Goal: Task Accomplishment & Management: Use online tool/utility

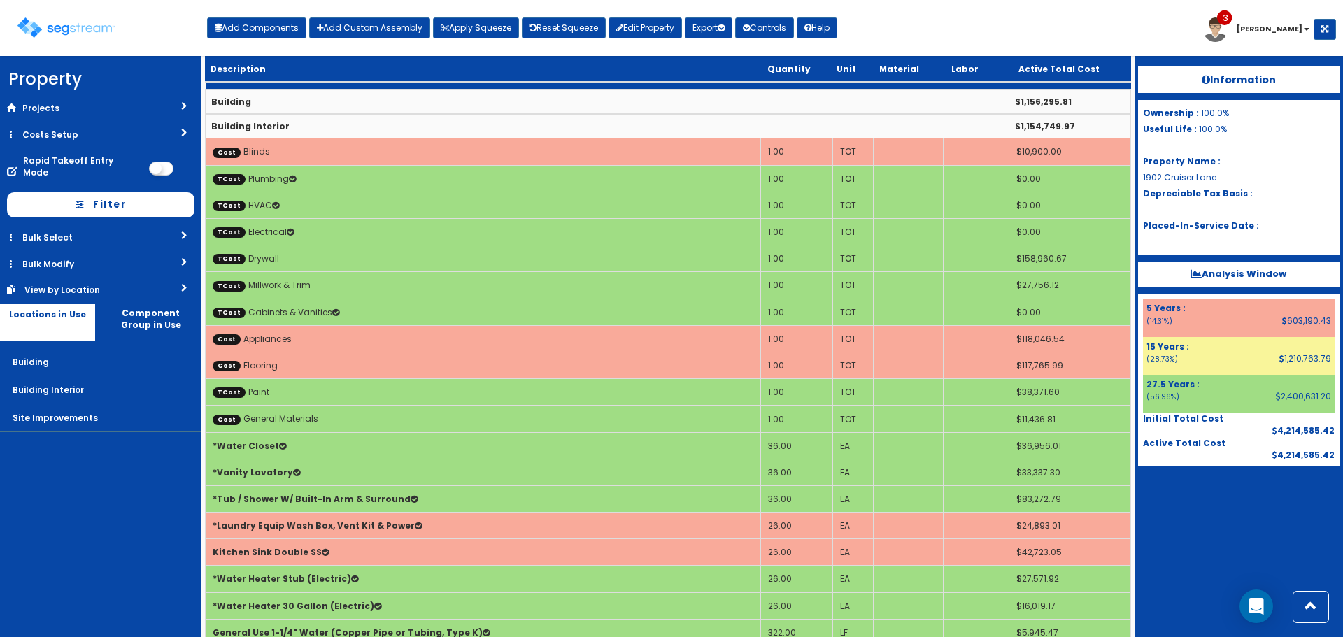
scroll to position [629, 0]
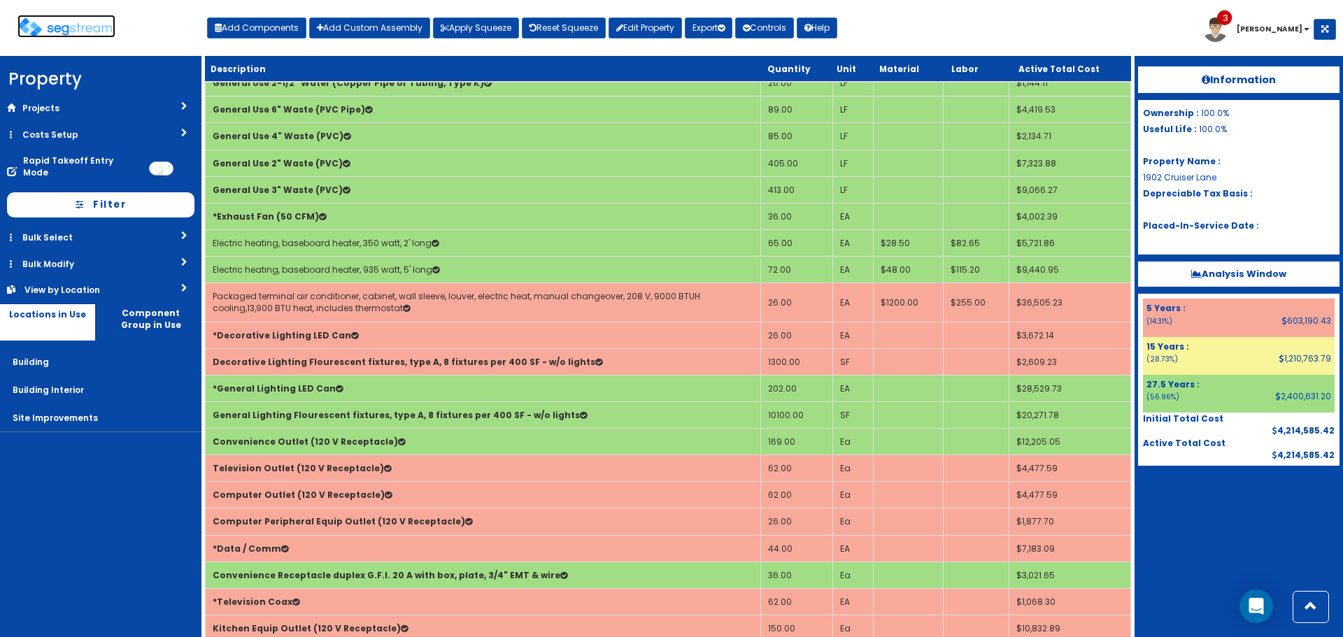
click at [67, 32] on img at bounding box center [66, 27] width 98 height 20
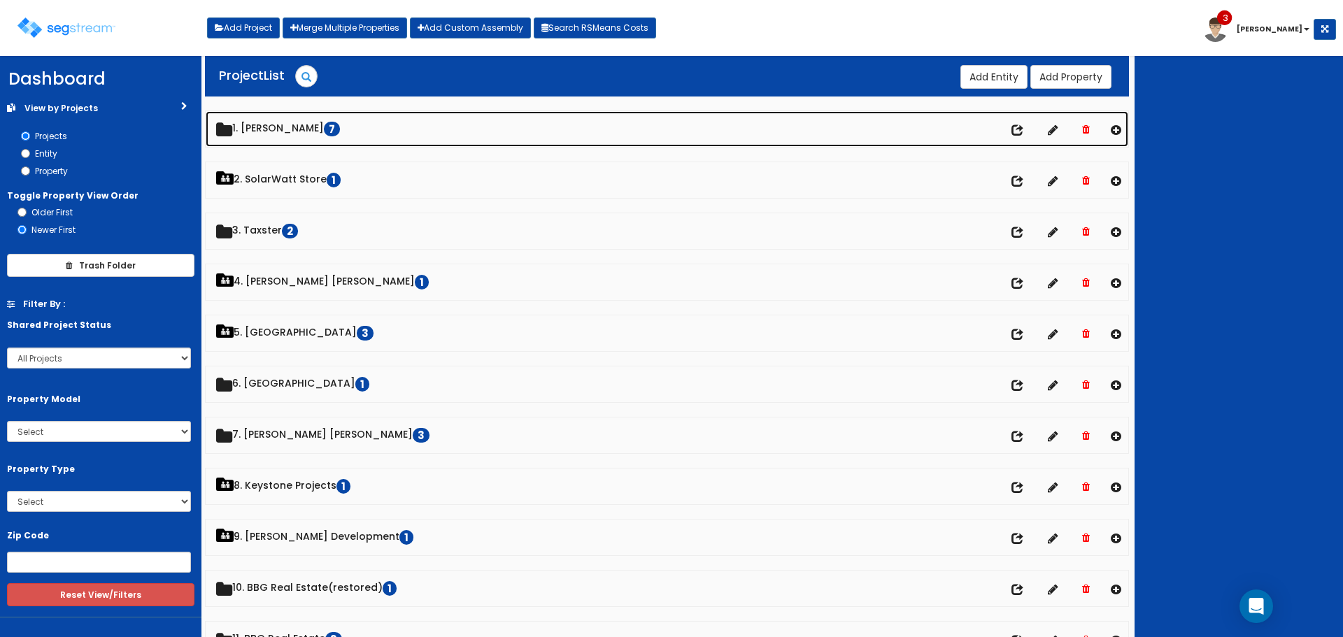
click at [307, 120] on link "1. [PERSON_NAME] 7" at bounding box center [667, 129] width 922 height 36
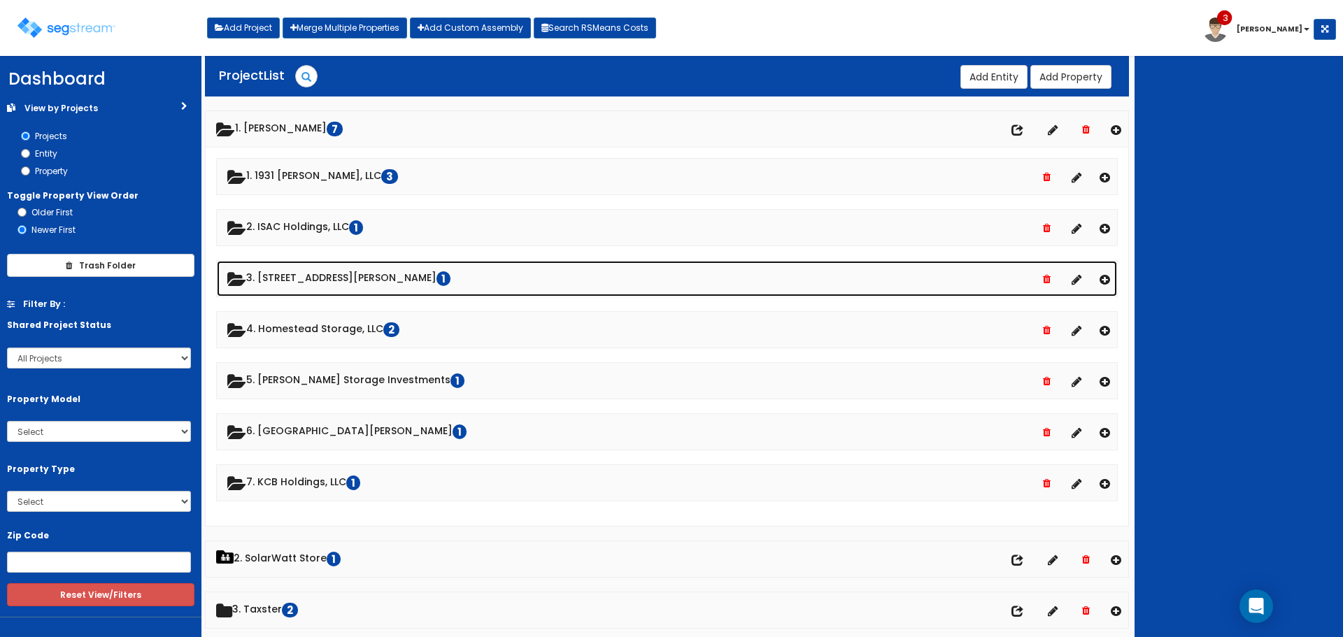
click at [306, 281] on link "3. [STREET_ADDRESS][PERSON_NAME]" at bounding box center [667, 279] width 900 height 36
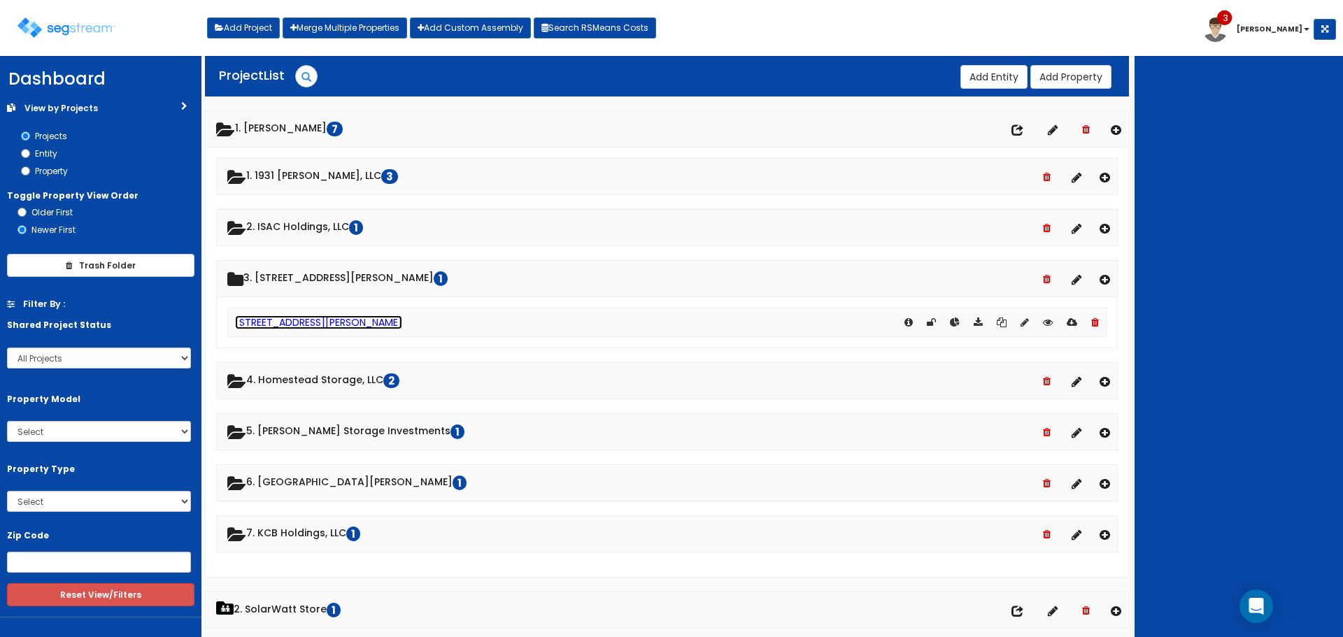
click at [280, 322] on link "[STREET_ADDRESS][PERSON_NAME]" at bounding box center [318, 322] width 167 height 14
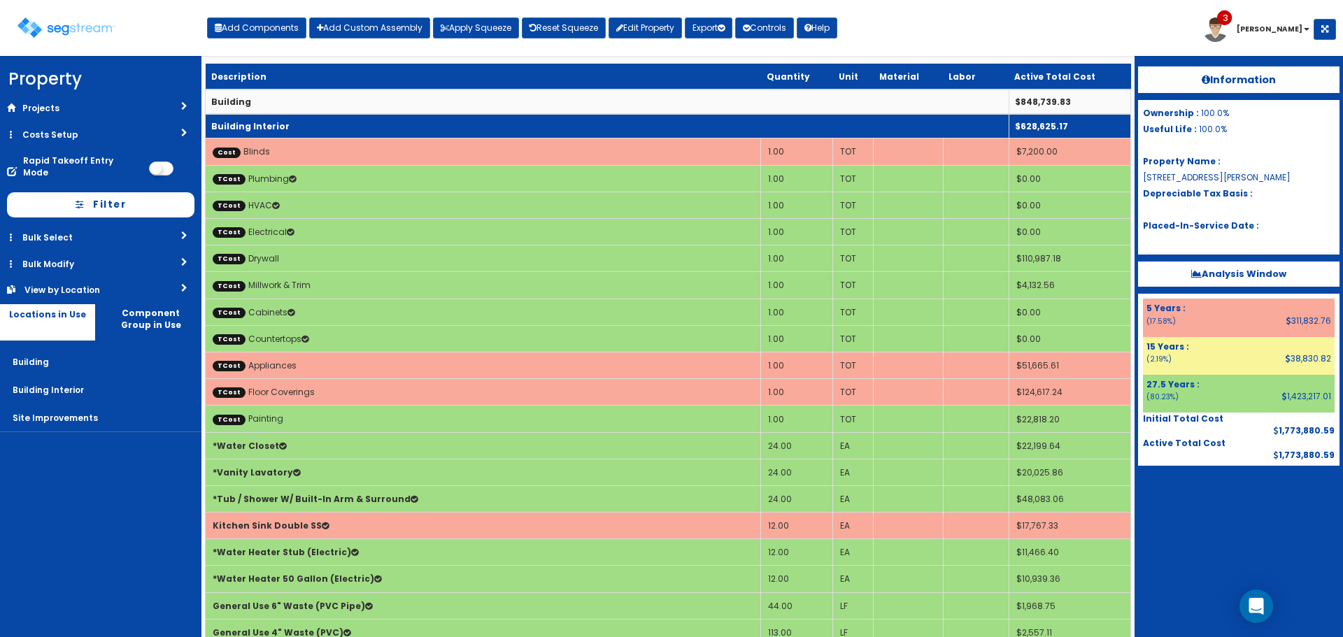
drag, startPoint x: 476, startPoint y: 120, endPoint x: 476, endPoint y: 133, distance: 13.3
click at [476, 120] on td "Building Interior" at bounding box center [607, 126] width 803 height 24
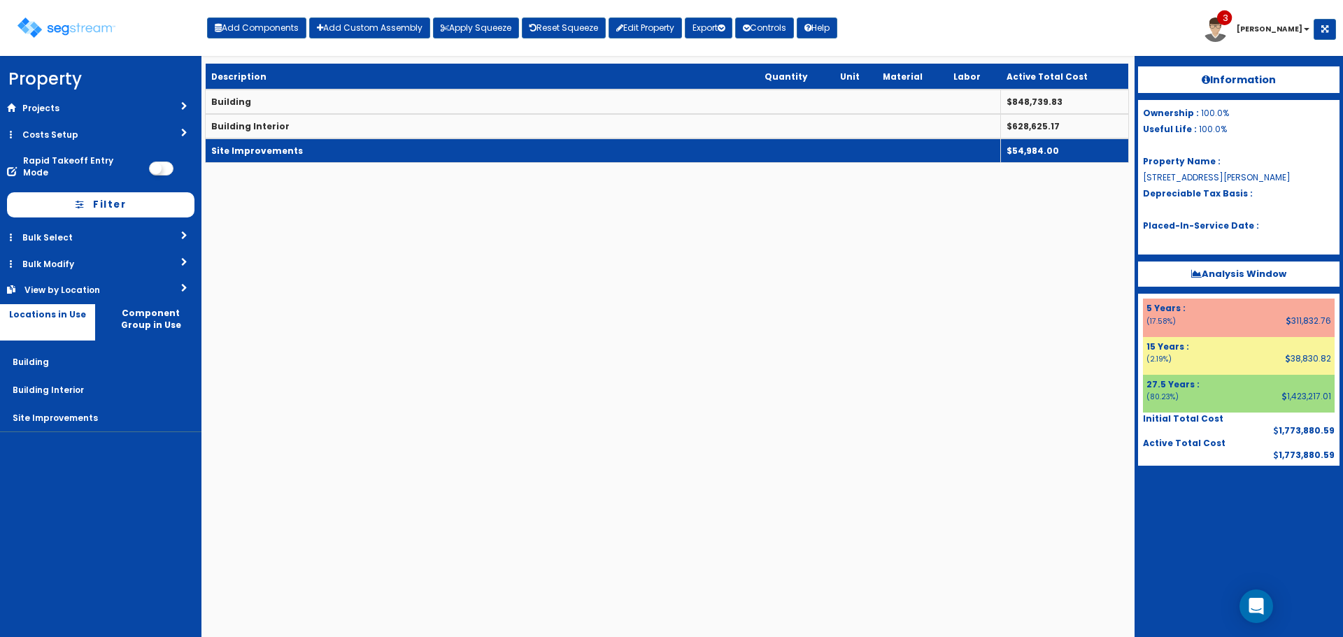
click at [476, 145] on td "Site Improvements" at bounding box center [603, 150] width 795 height 24
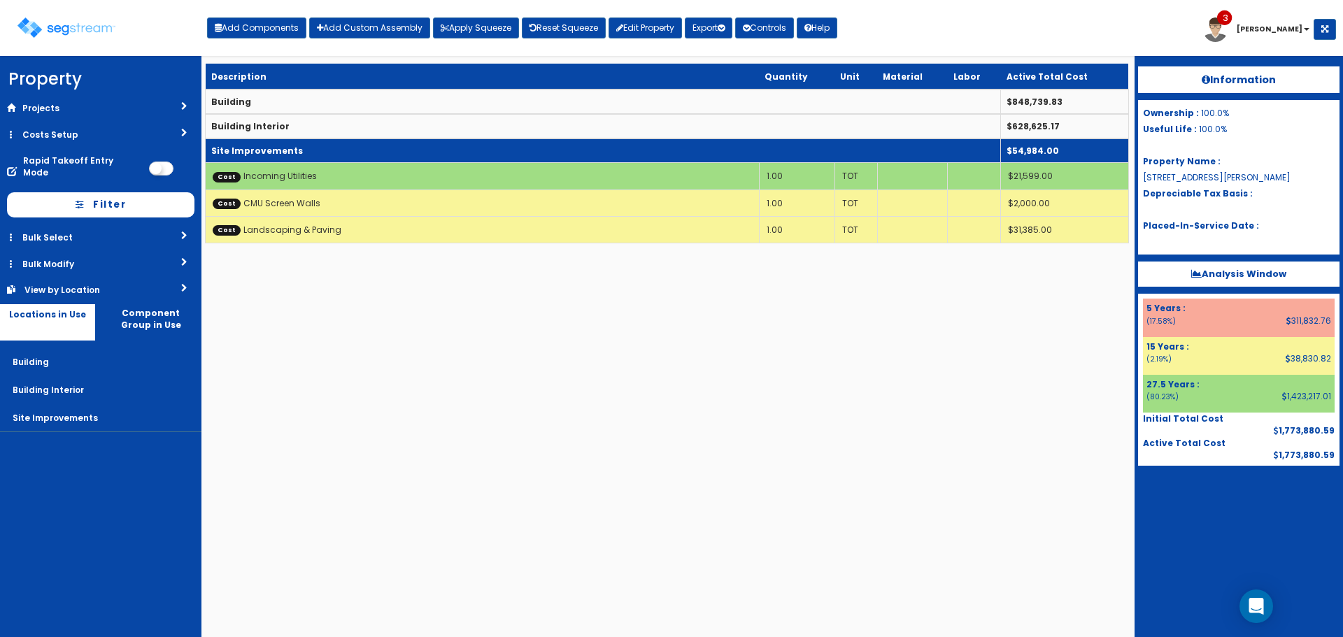
click at [476, 148] on td "Site Improvements" at bounding box center [603, 150] width 795 height 24
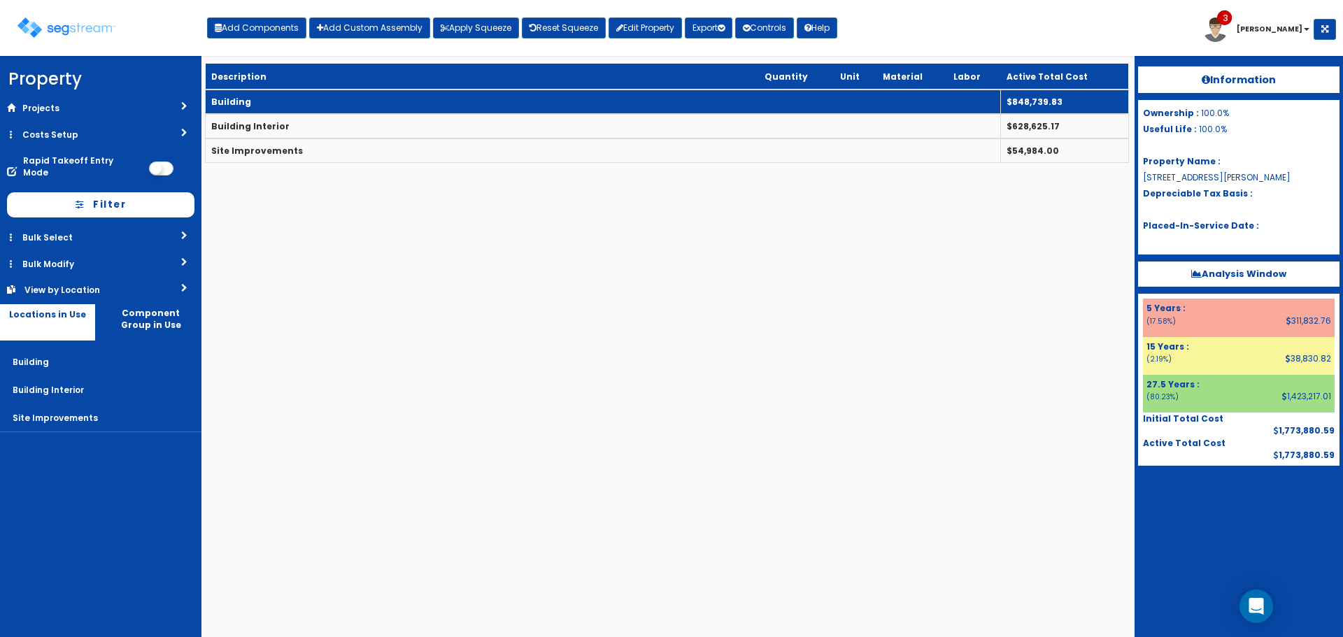
click at [485, 98] on td "Building" at bounding box center [603, 102] width 795 height 24
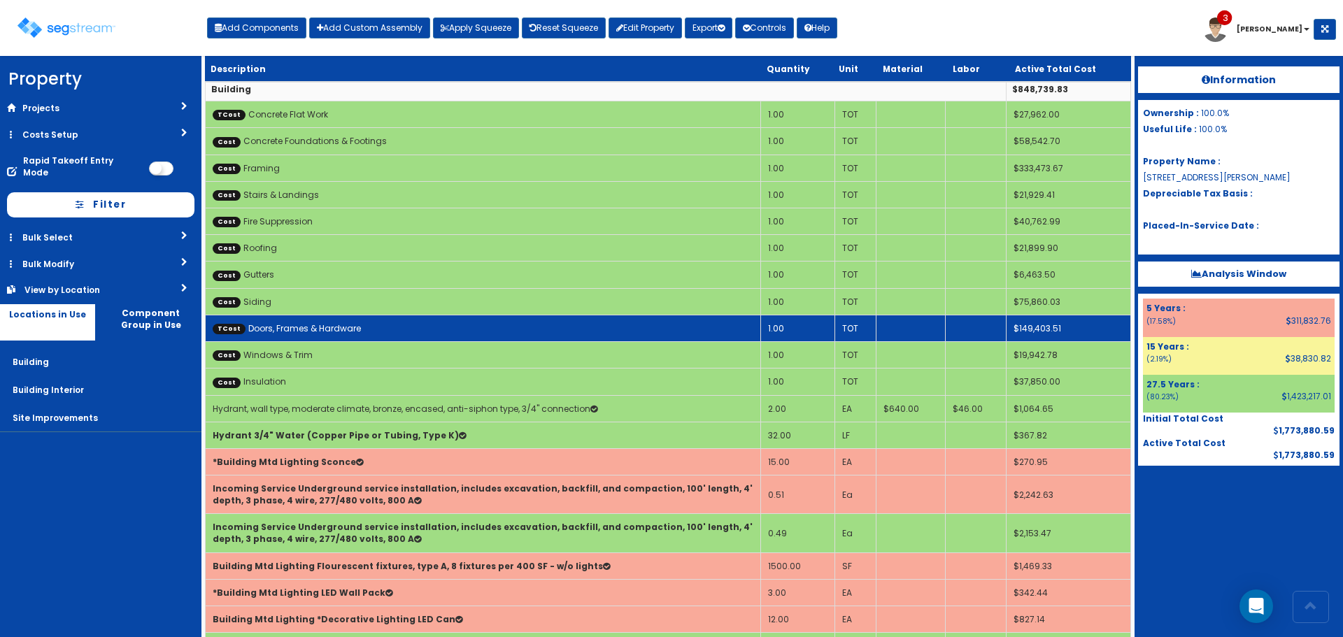
scroll to position [124, 0]
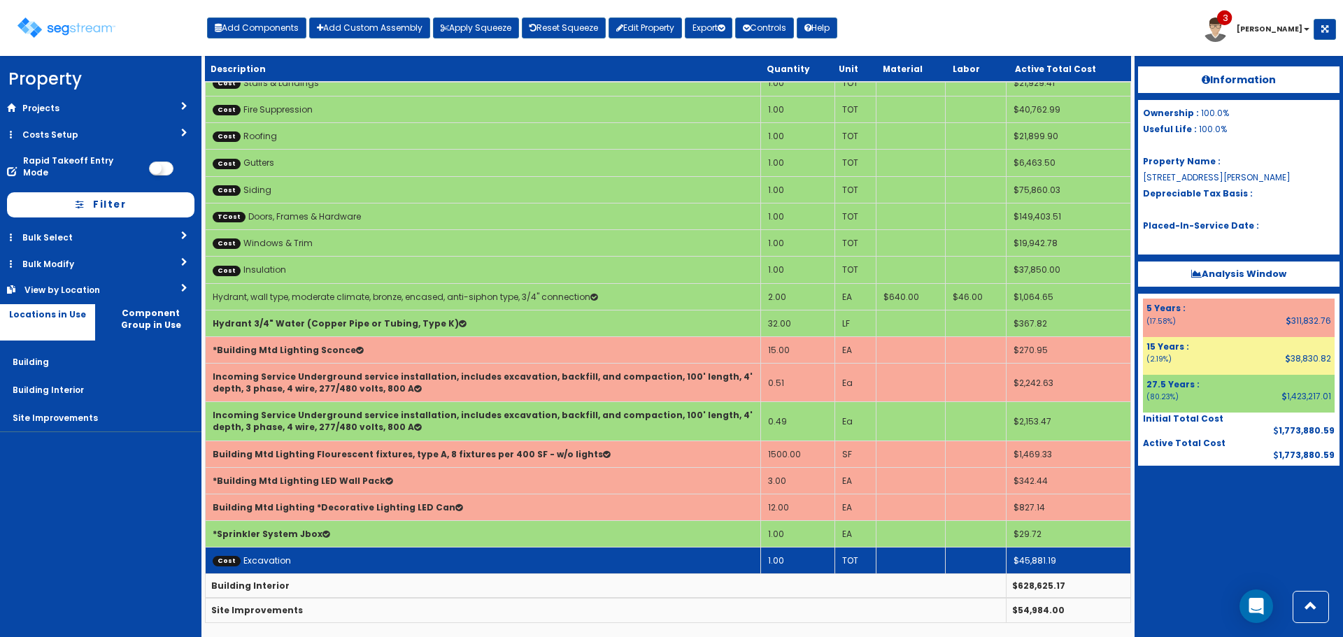
click at [548, 555] on td "Cost Excavation" at bounding box center [483, 561] width 555 height 27
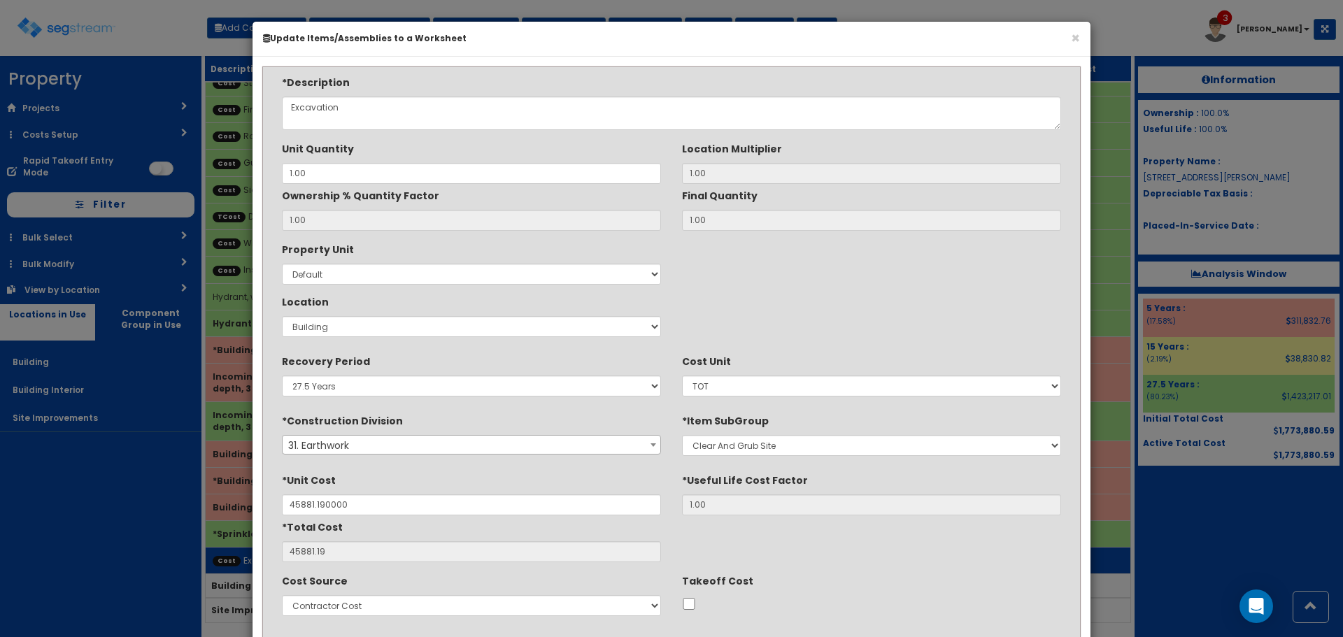
type input "$45,881.19"
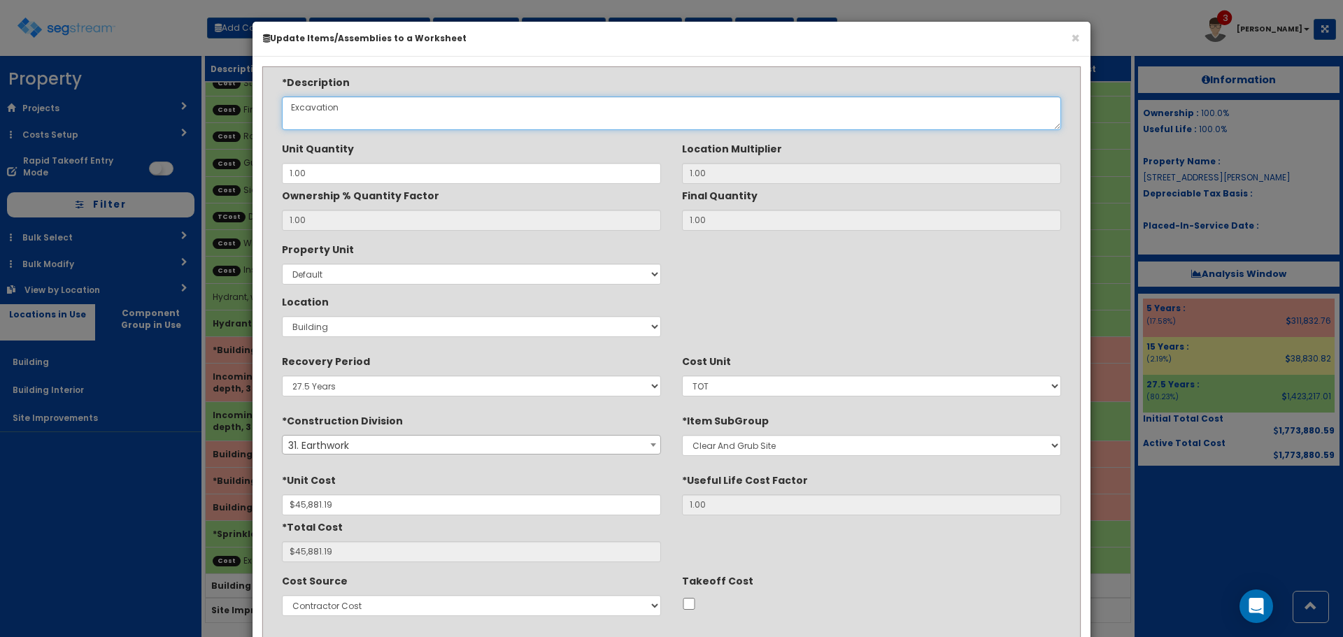
drag, startPoint x: 369, startPoint y: 105, endPoint x: 205, endPoint y: 104, distance: 163.6
click at [212, 106] on div "× Update Items/Assemblies to a Worksheet *Description Excavation Unit Quantity …" at bounding box center [671, 318] width 1343 height 637
type textarea "Building Grading, Excavation & Backfill"
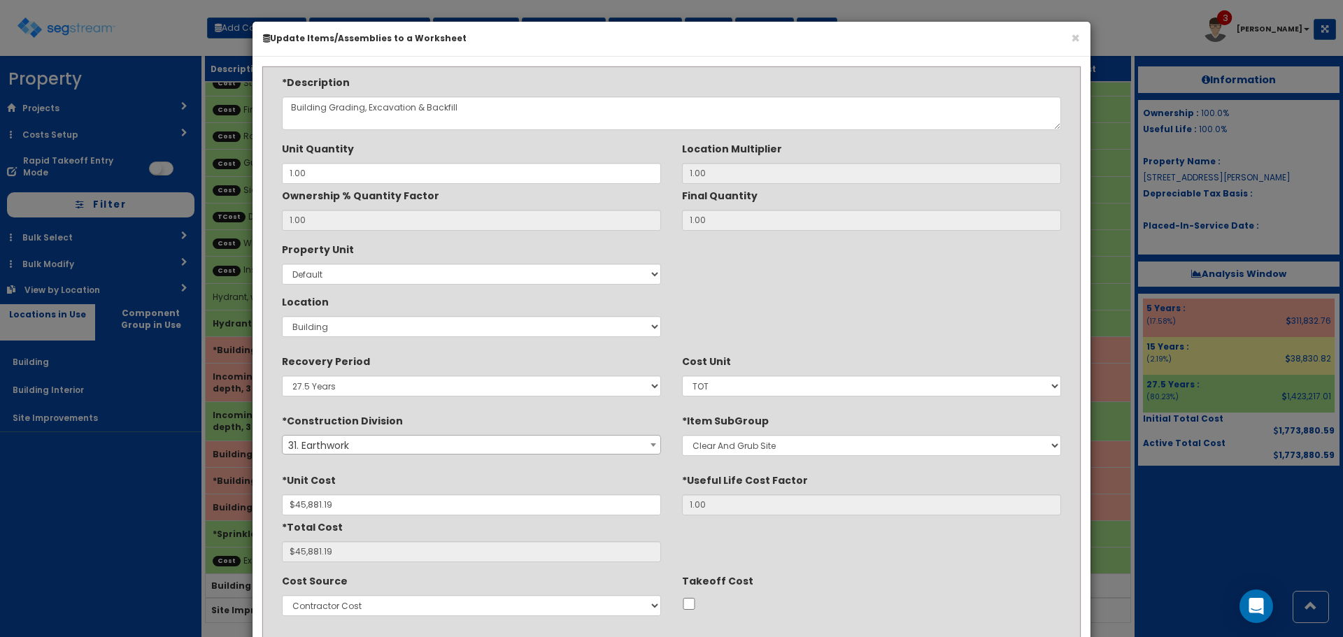
click at [880, 324] on div "Property Unit Select Default Location Select Building Building Interior Site Im…" at bounding box center [671, 290] width 800 height 105
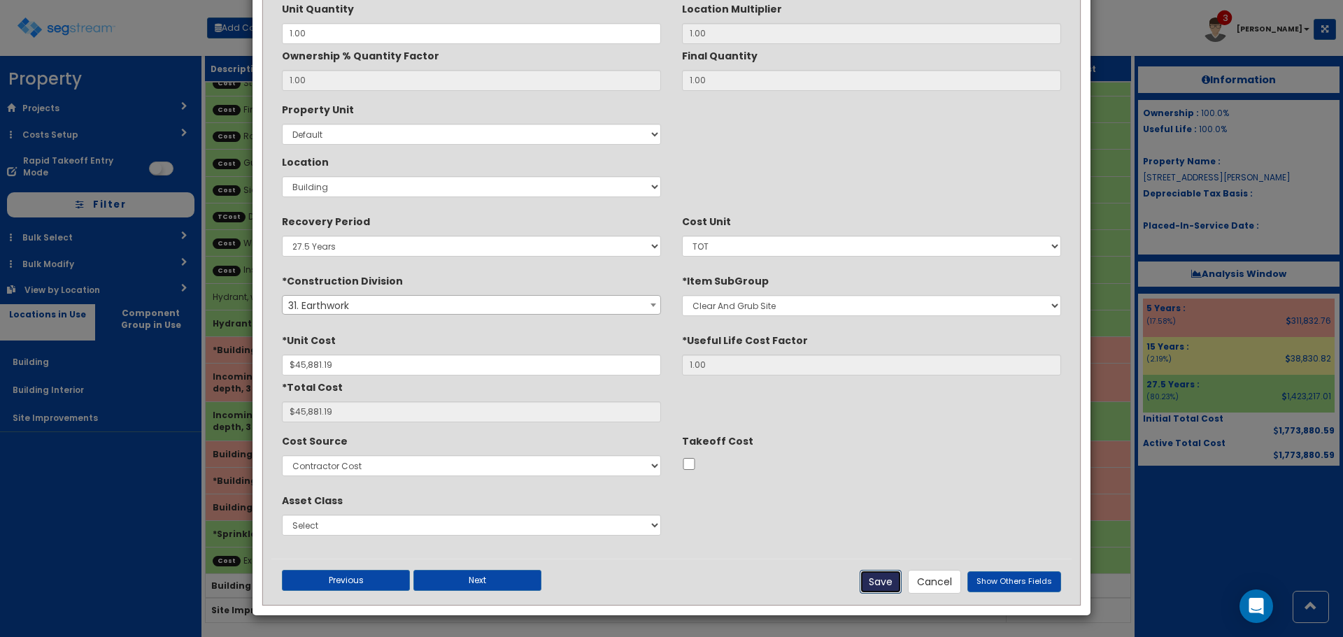
click at [883, 578] on button "Save" at bounding box center [880, 582] width 42 height 24
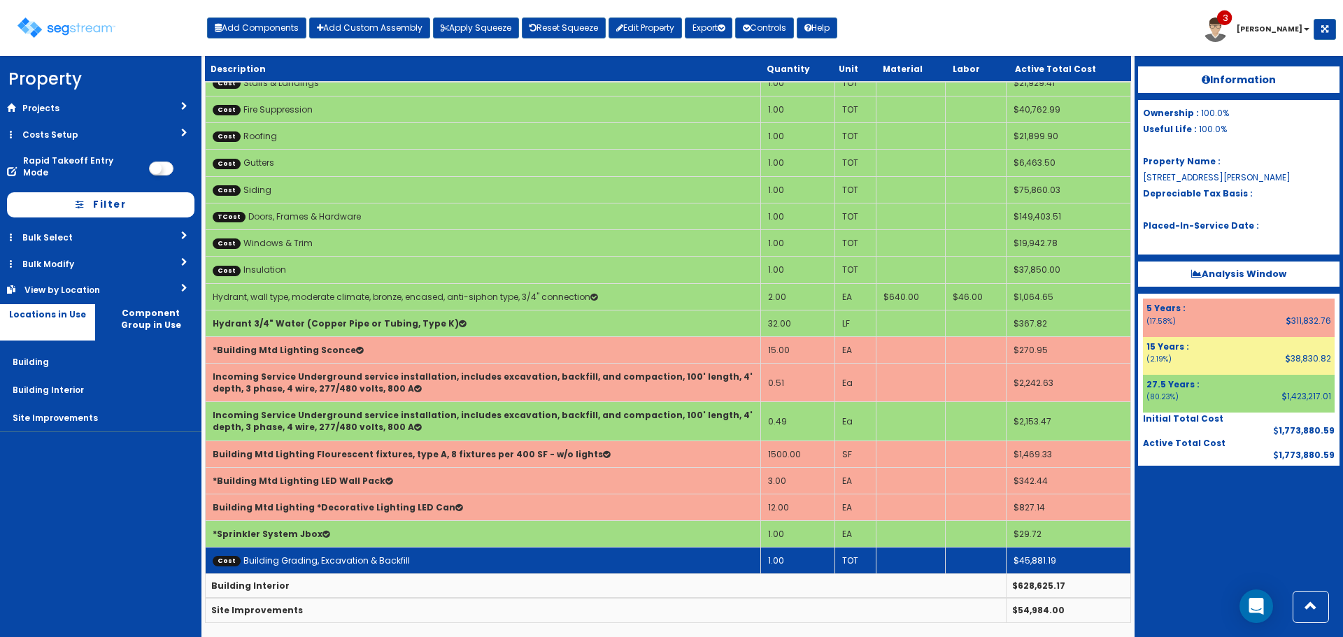
click at [380, 562] on link "Cost Building Grading, Excavation & Backfill" at bounding box center [311, 561] width 197 height 12
click at [400, 561] on td "Cost Building Grading, Excavation & Backfill" at bounding box center [483, 561] width 555 height 27
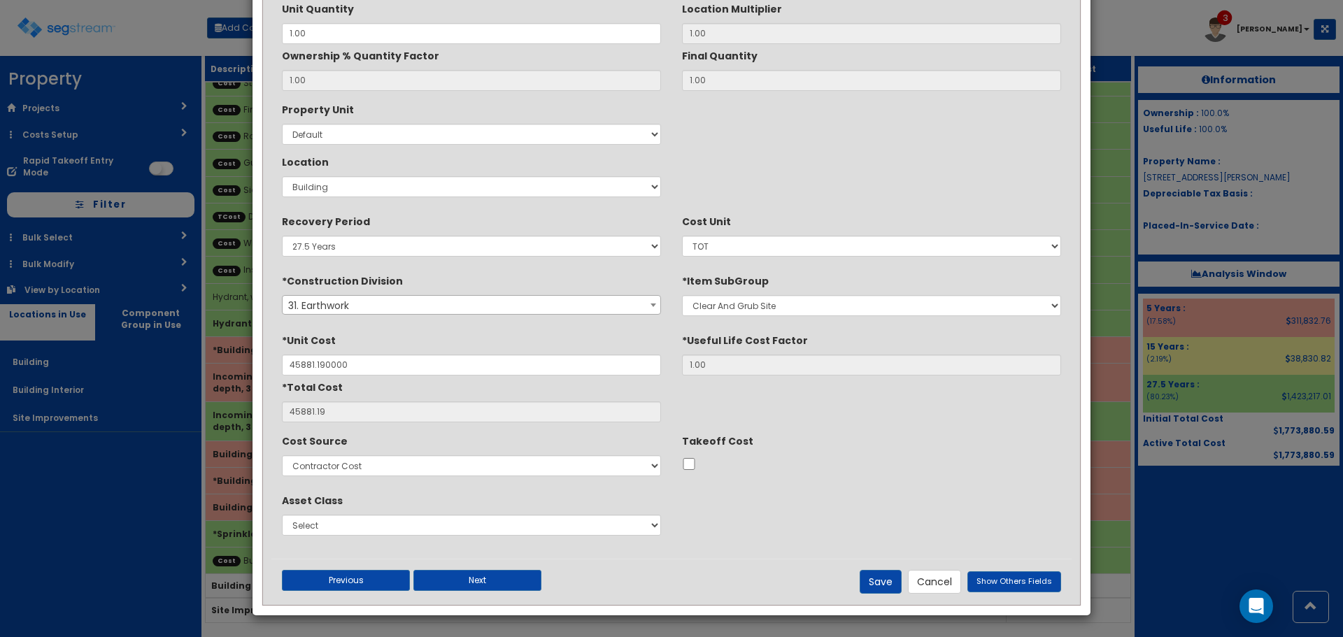
type input "$45,881.19"
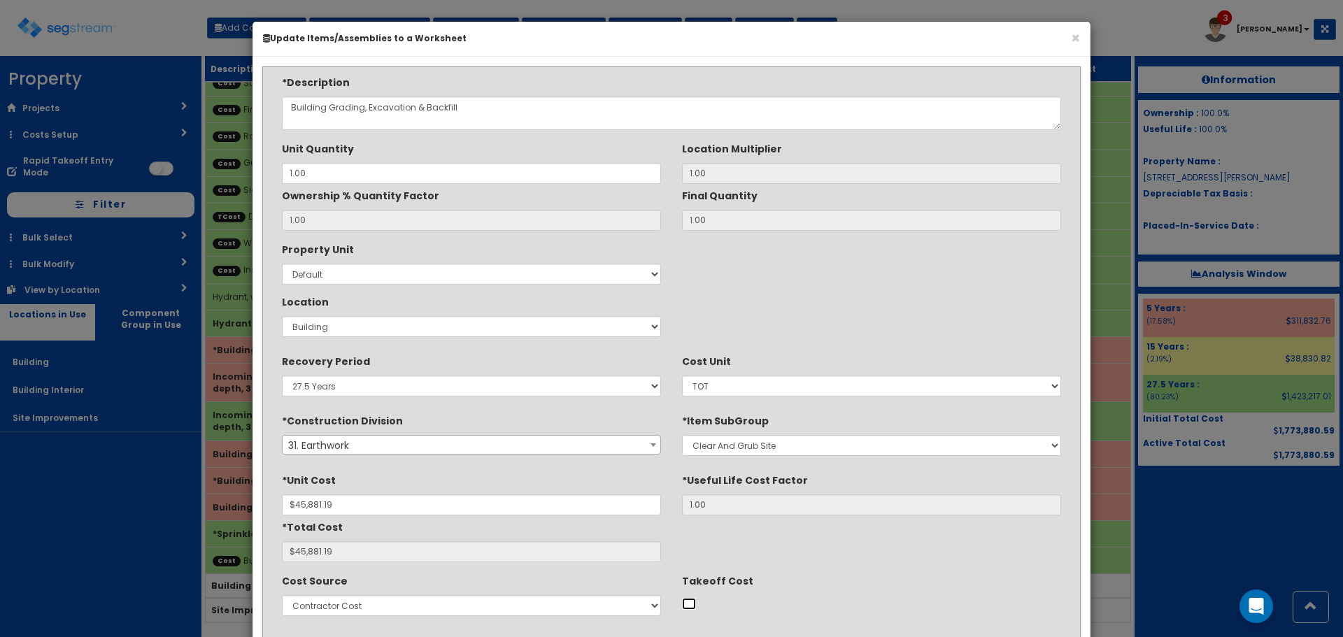
click at [692, 605] on input "Takeoff Cost" at bounding box center [689, 604] width 14 height 12
checkbox input "true"
click at [816, 569] on div "*Description Building Grading, Excavation & Backfill Unit Quantity 1.00 1.00" at bounding box center [671, 387] width 800 height 623
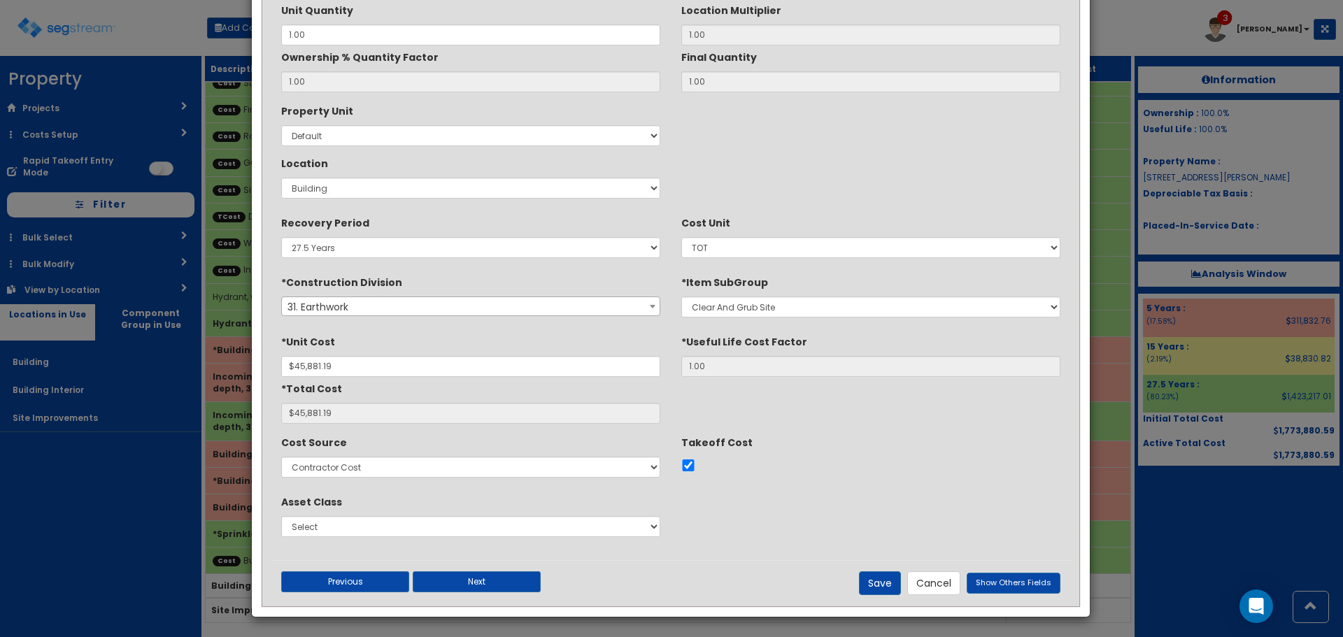
scroll to position [140, 0]
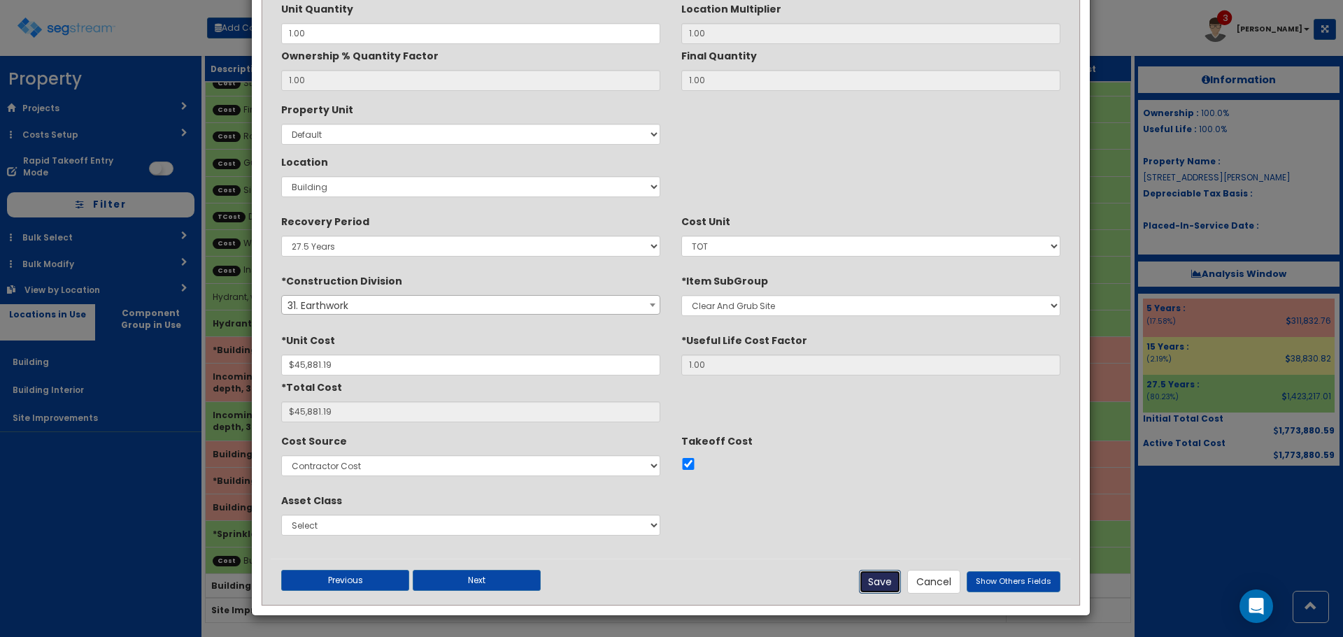
click at [874, 583] on button "Save" at bounding box center [880, 582] width 42 height 24
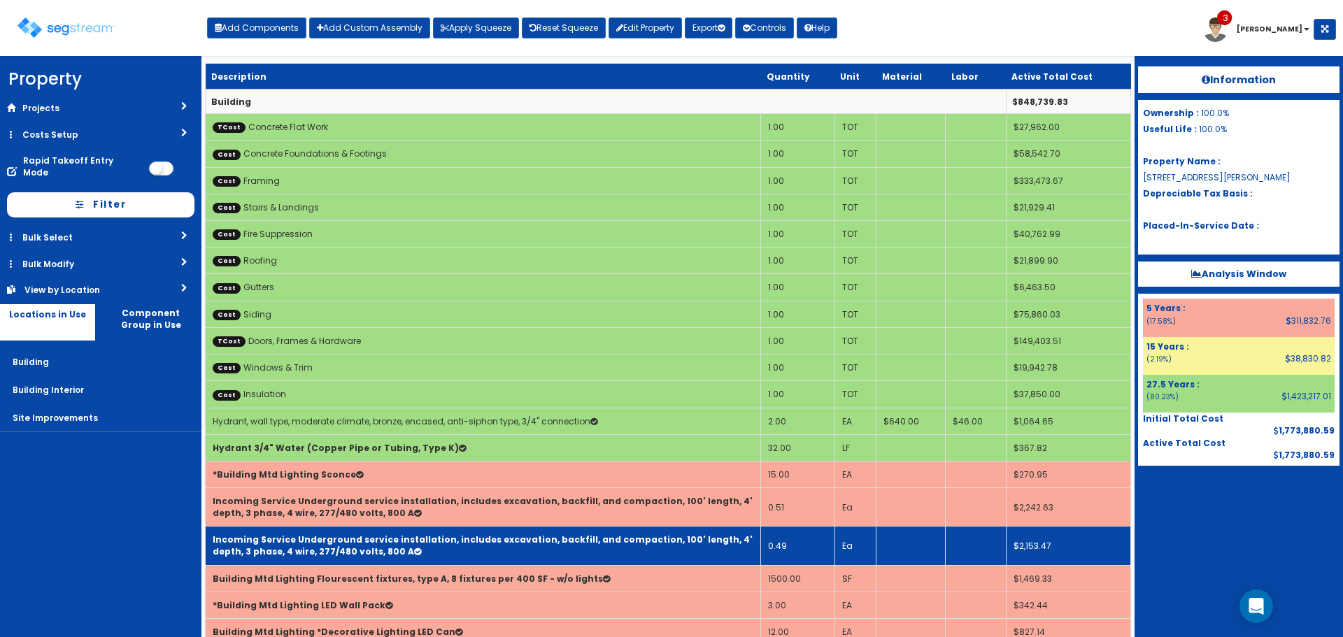
click at [780, 545] on td "0.49" at bounding box center [798, 546] width 74 height 38
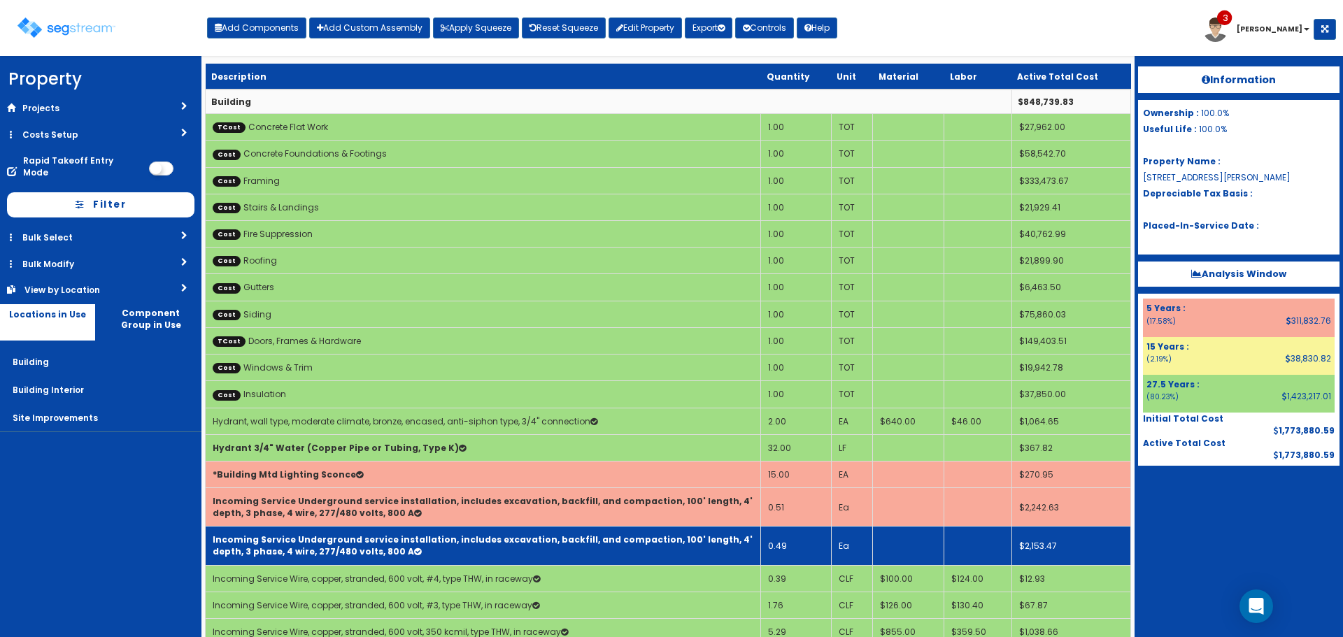
click at [674, 539] on b "Incoming Service Underground service installation, includes excavation, backfil…" at bounding box center [483, 546] width 540 height 24
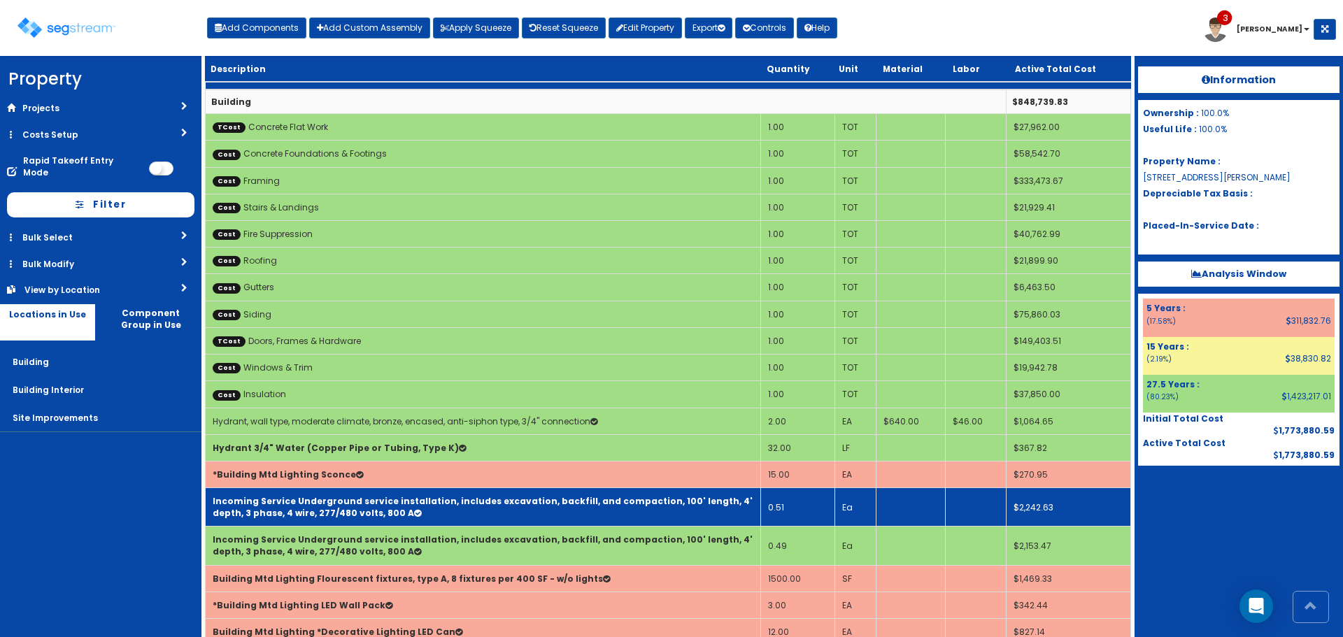
scroll to position [124, 0]
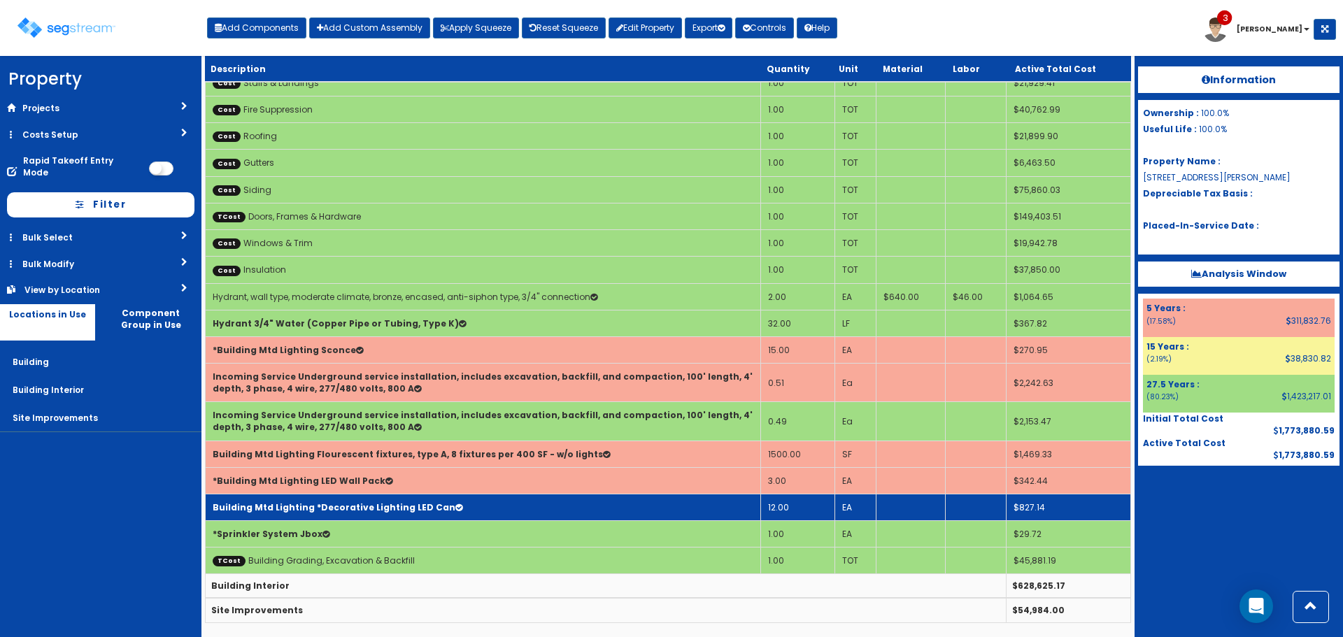
click at [643, 509] on td "Building Mtd Lighting *Decorative Lighting LED Can" at bounding box center [483, 507] width 555 height 27
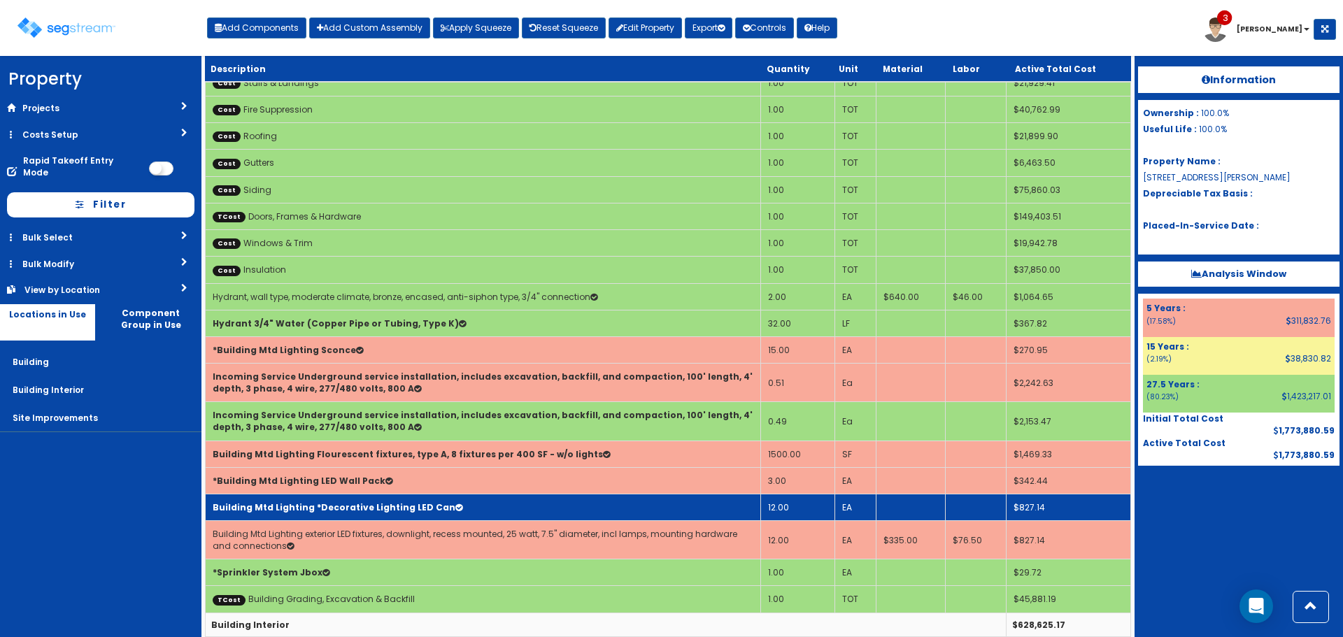
click at [643, 504] on td "Building Mtd Lighting *Decorative Lighting LED Can" at bounding box center [483, 507] width 555 height 27
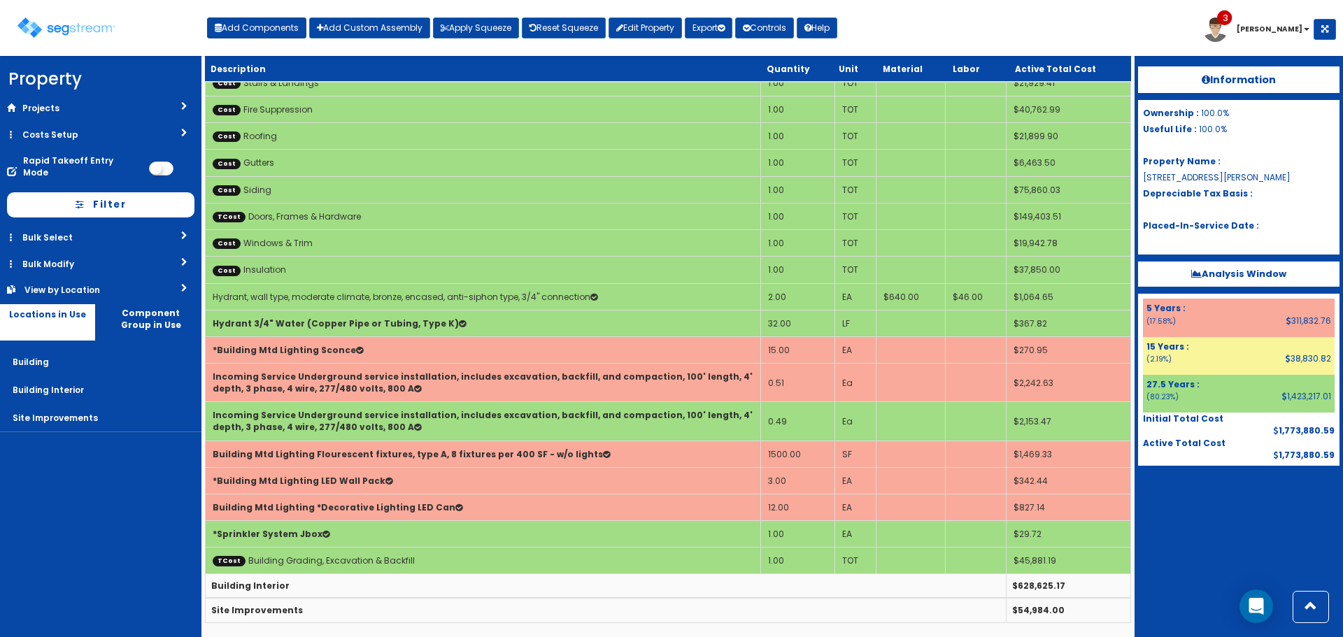
drag, startPoint x: 276, startPoint y: 16, endPoint x: 280, endPoint y: 23, distance: 8.5
click at [276, 18] on div "Add Components Add Custom Assembly Apply Squeeze Reset Squeeze Edit Property Ex…" at bounding box center [522, 24] width 630 height 28
click at [280, 23] on button "Add Components" at bounding box center [256, 27] width 99 height 21
select select "5Y"
select select "default"
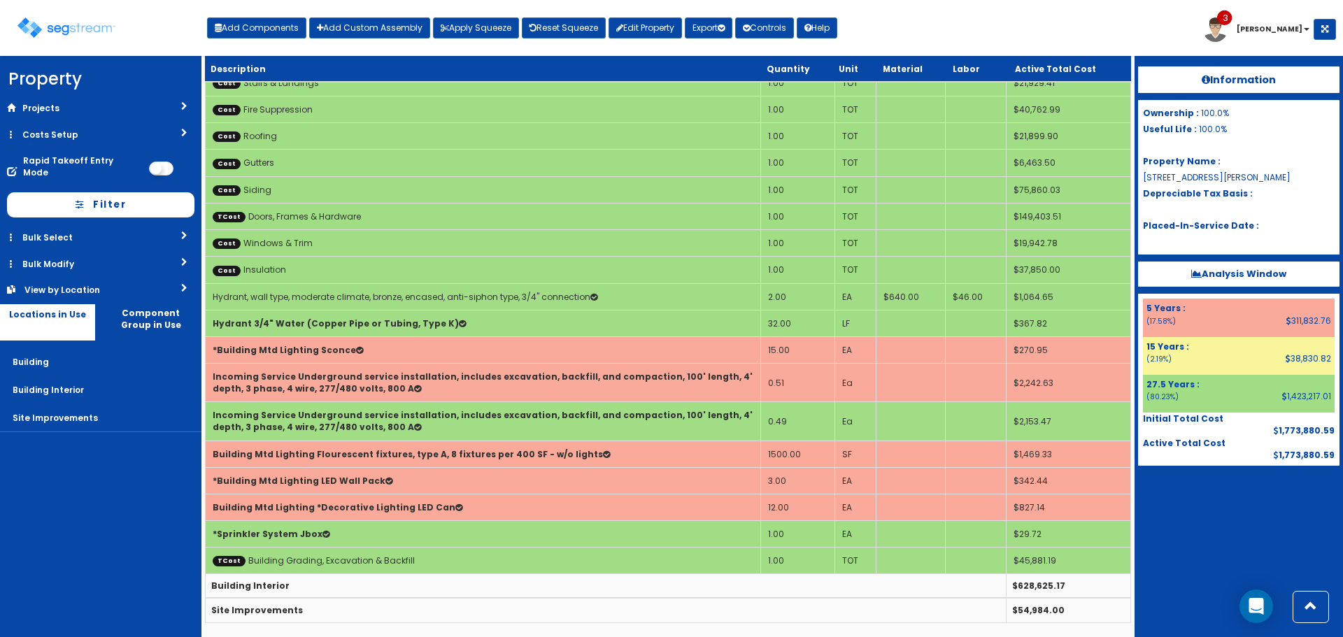
select select "7"
select select
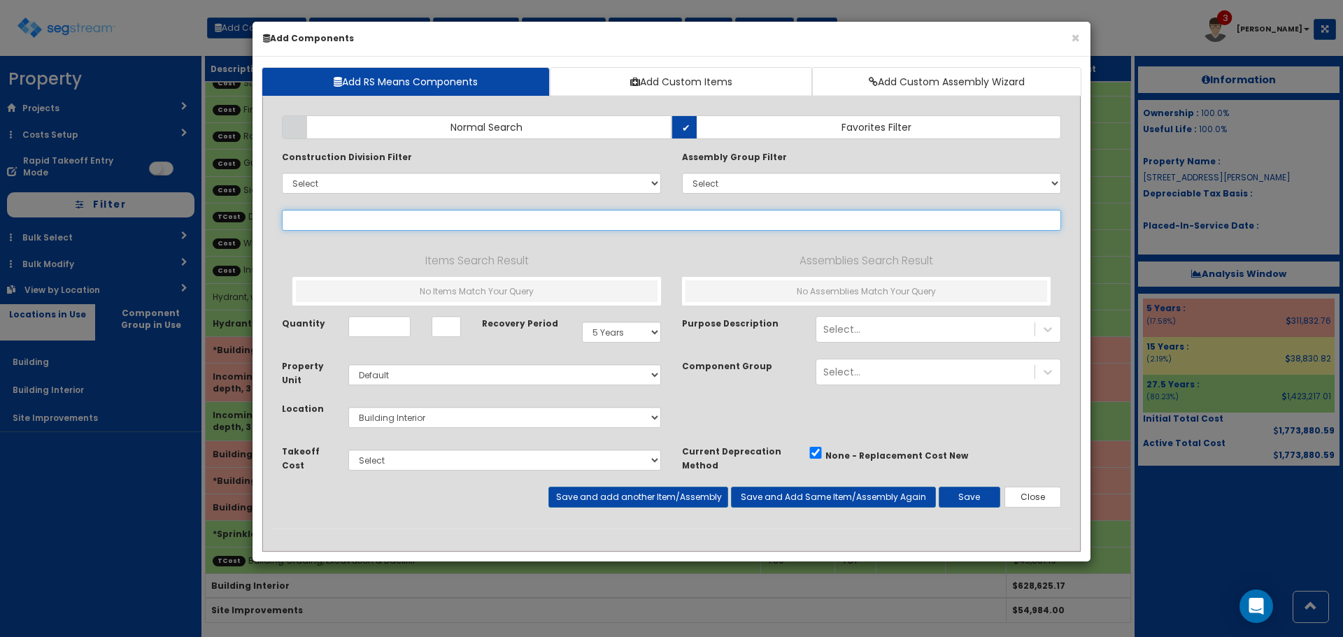
select select
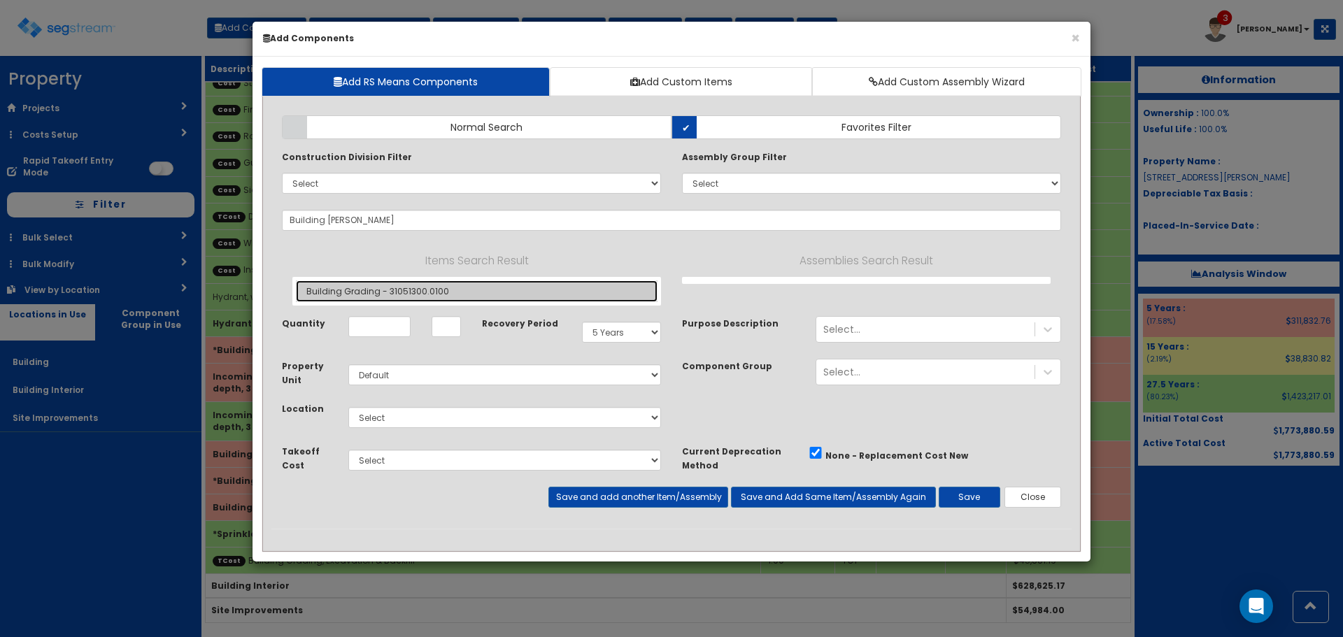
click at [563, 297] on link "Building Grading - 31051300.0100" at bounding box center [477, 291] width 362 height 22
type input "Building Grading - 31051300.0100"
type input "SF"
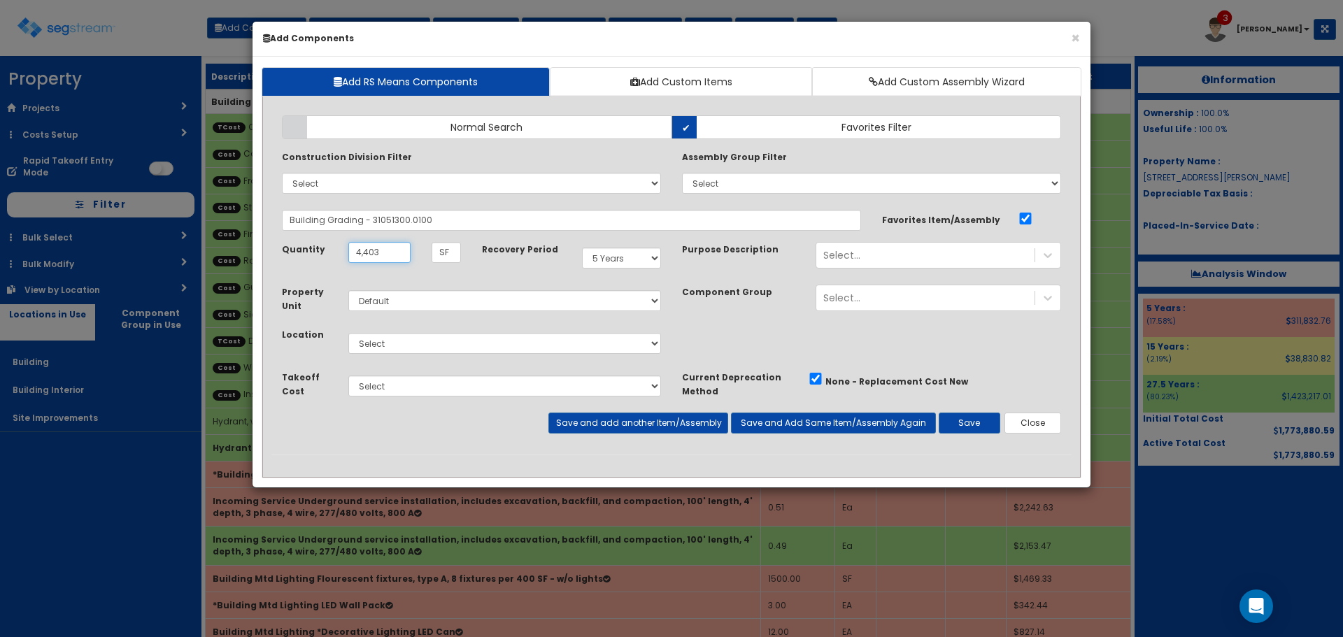
type input "4,403"
select select "275Y"
select select "6"
select select "5268000"
click at [985, 430] on button "Save" at bounding box center [969, 423] width 62 height 21
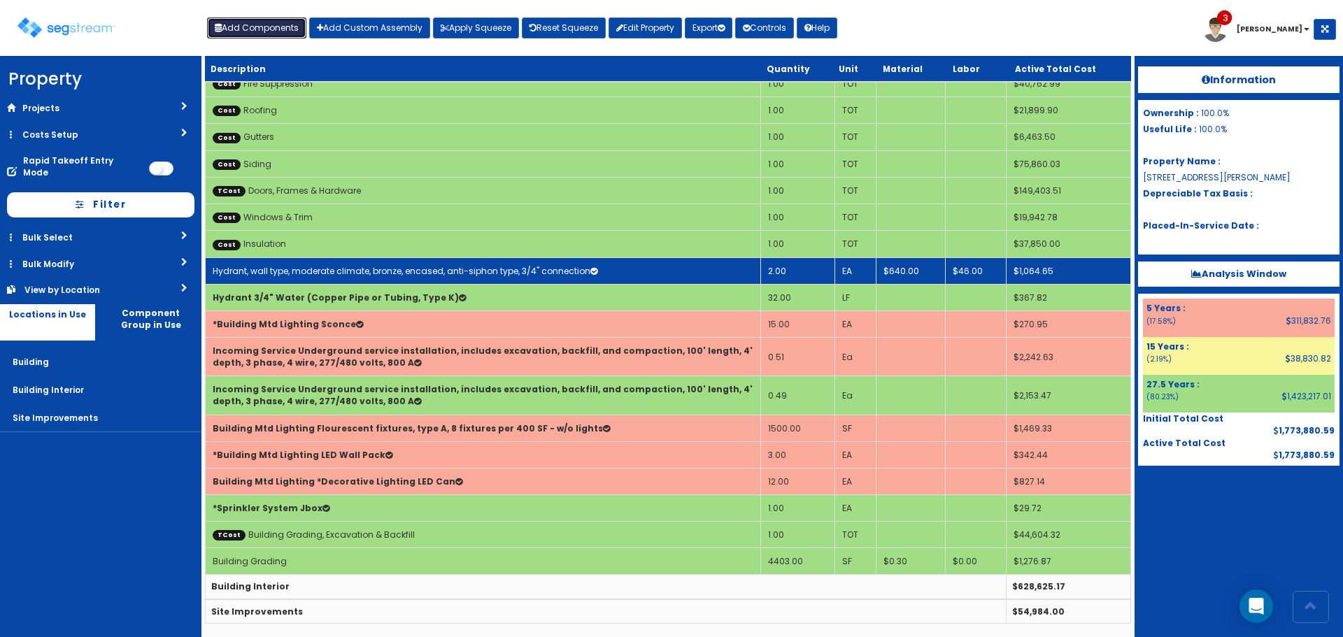
scroll to position [151, 0]
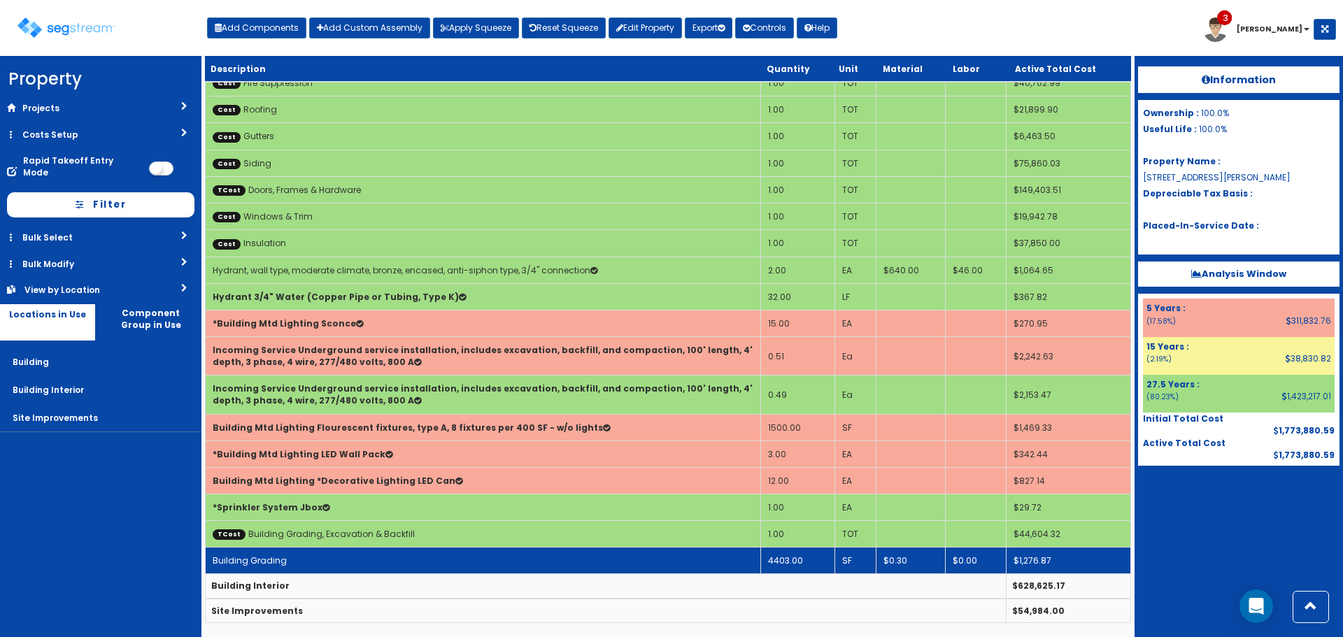
click at [666, 566] on td "Building Grading" at bounding box center [483, 561] width 555 height 27
select select "5268000"
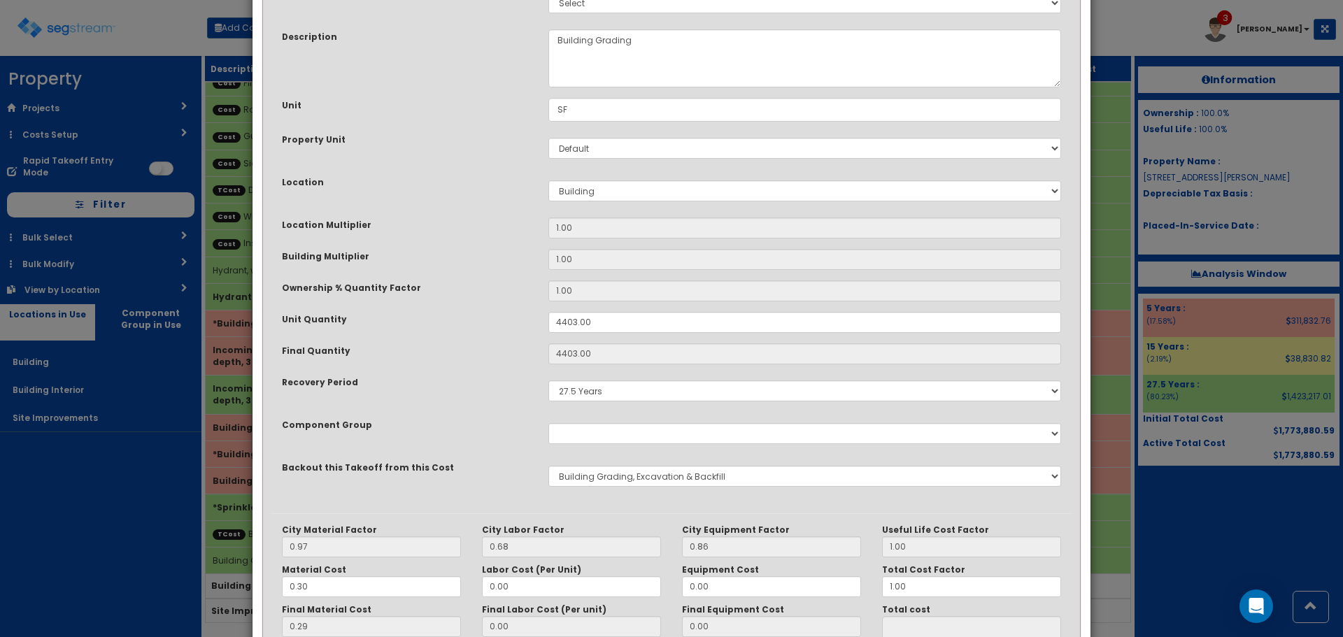
scroll to position [217, 0]
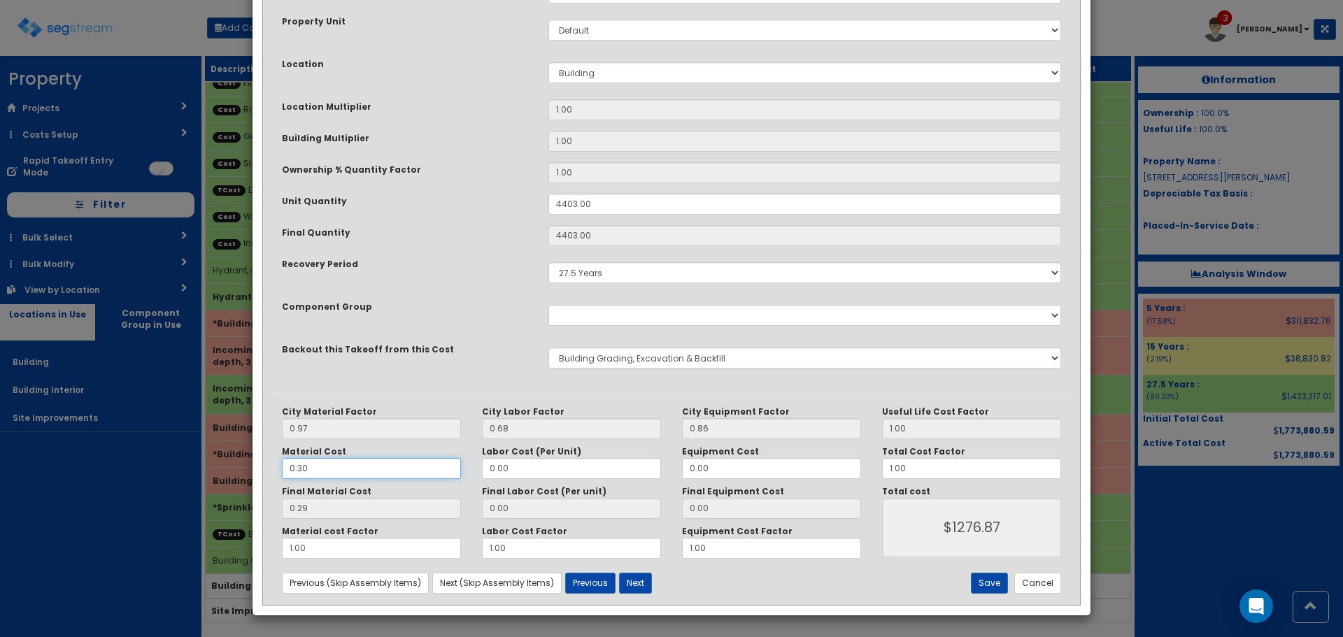
drag, startPoint x: 371, startPoint y: 469, endPoint x: 156, endPoint y: 472, distance: 215.4
click at [176, 473] on div "× Update Items/Assemblies to a Worksheet Purpose Description Prefix Select Stai…" at bounding box center [671, 318] width 1343 height 637
type input "2"
type input "1.94"
type input "$8541.82"
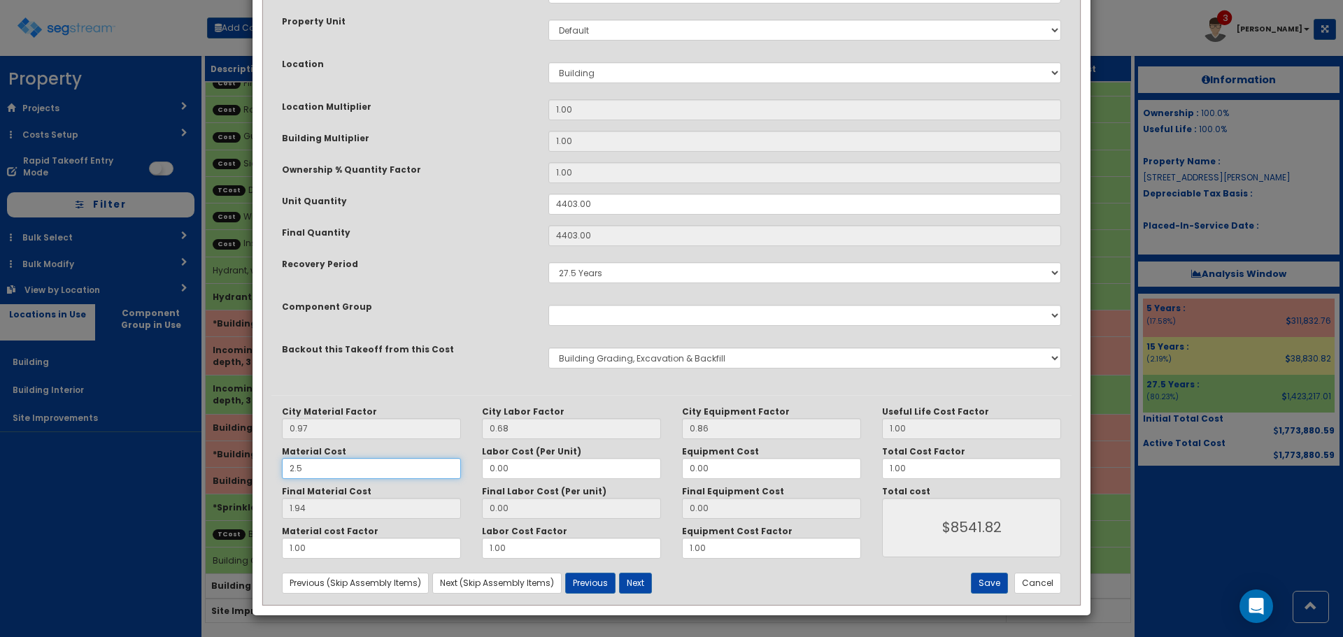
type input "2.50"
type input "2.42"
type input "$10655.26"
type input "2.50"
click at [478, 288] on div "Recovery Period 5 Years 7 Years 15 Years 27.5 Years" at bounding box center [671, 273] width 800 height 32
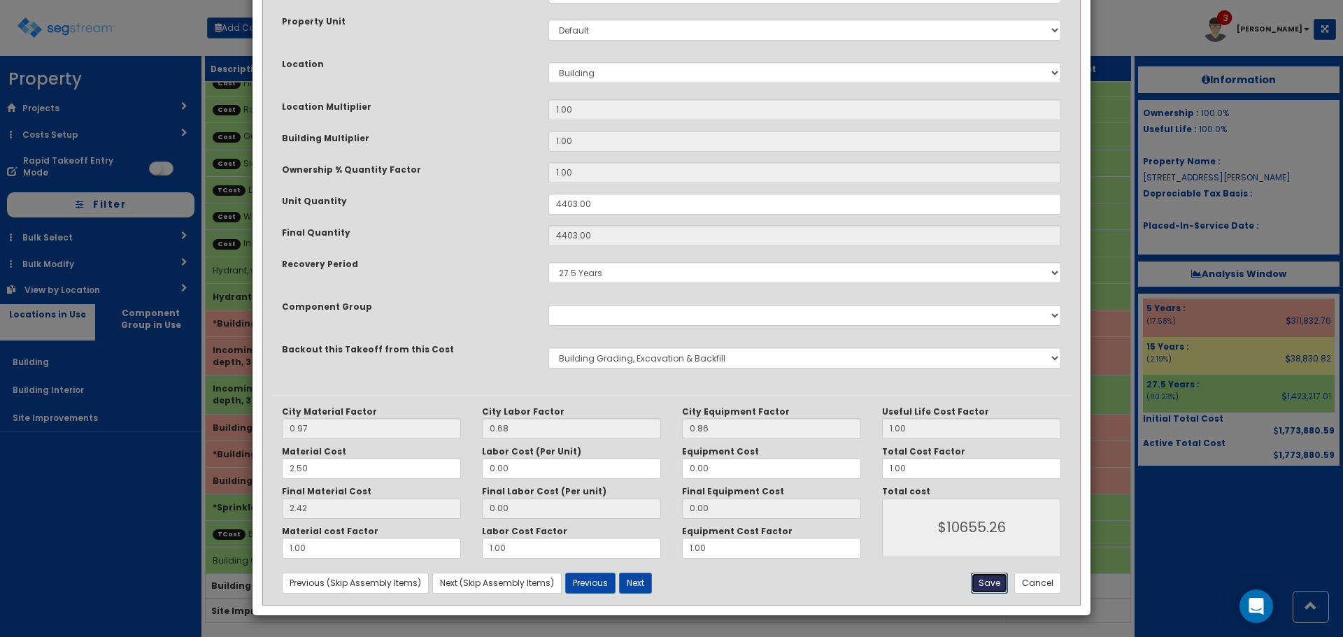
click at [986, 582] on button "Save" at bounding box center [989, 583] width 37 height 21
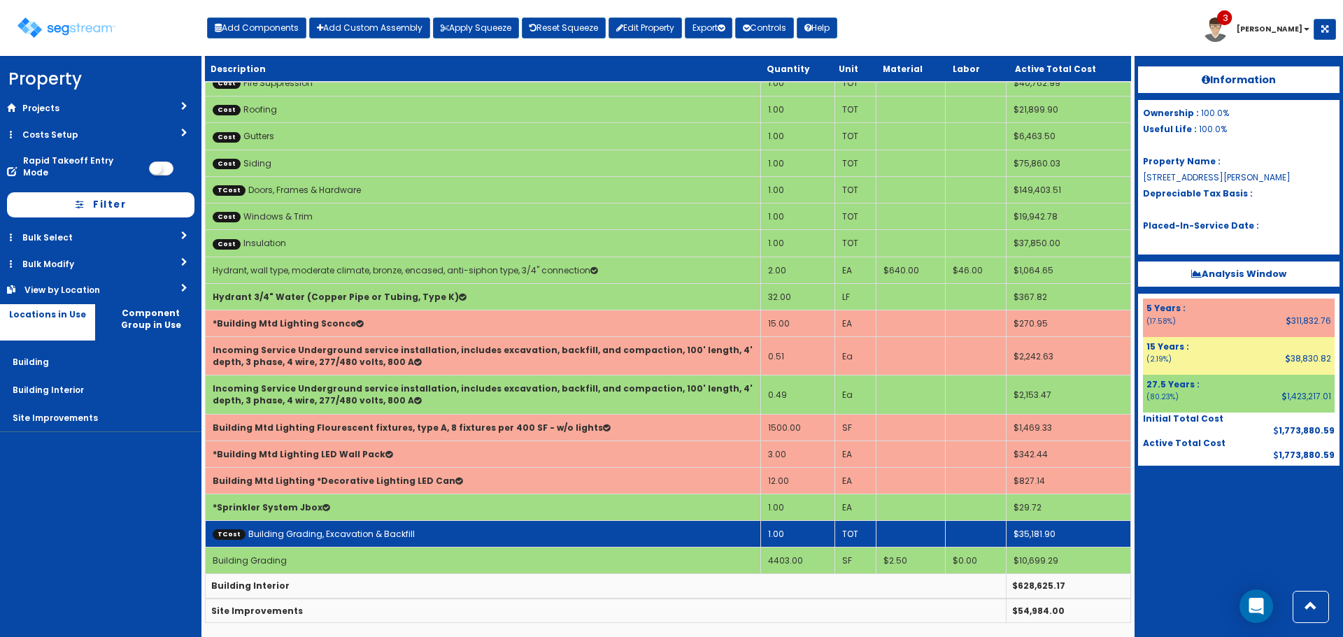
click at [408, 536] on td "TCost Building Grading, Excavation & Backfill" at bounding box center [483, 534] width 555 height 27
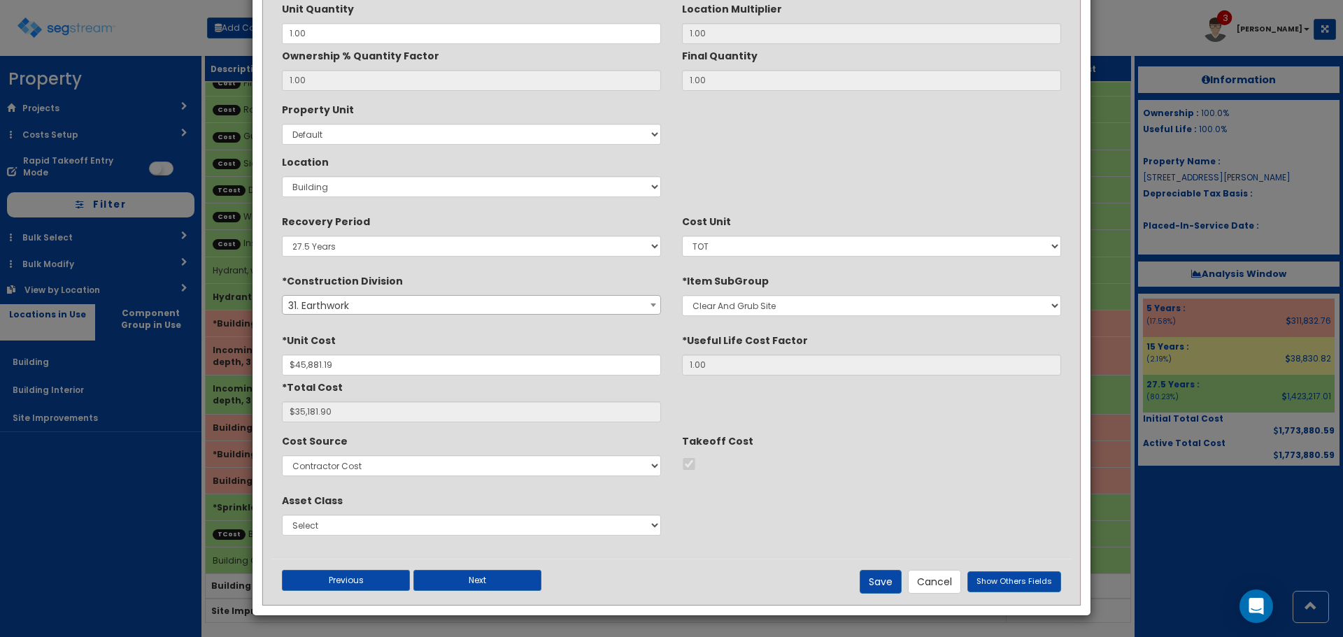
scroll to position [0, 0]
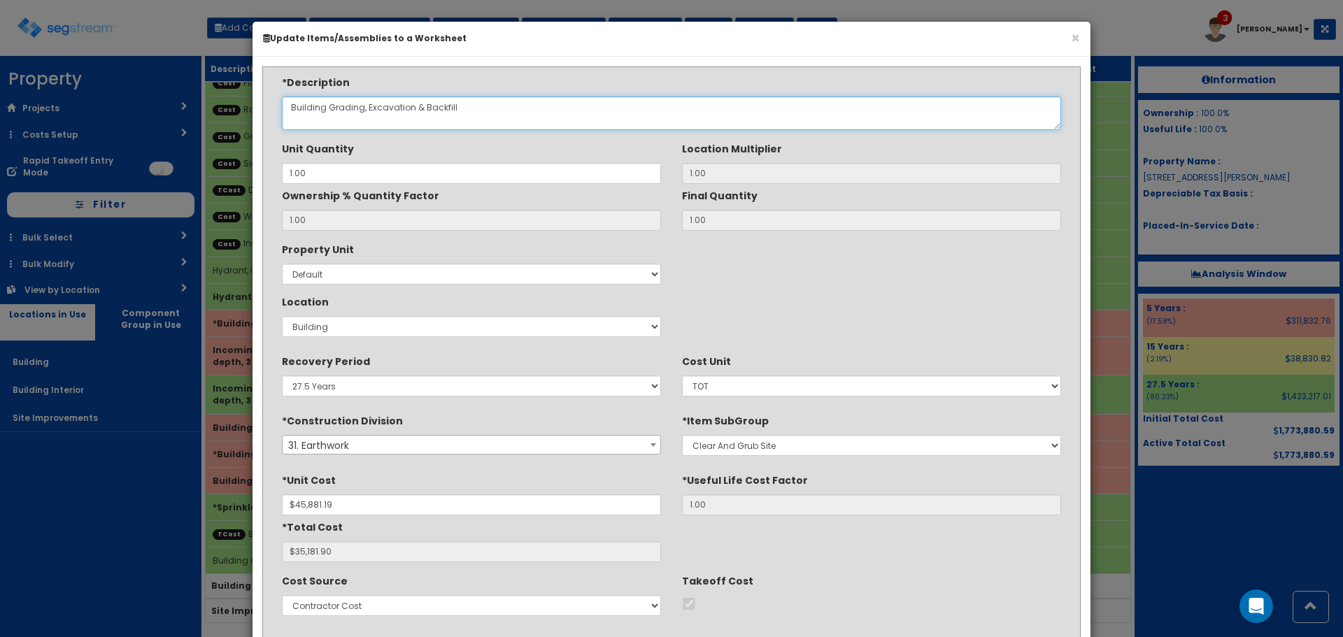
drag, startPoint x: 473, startPoint y: 122, endPoint x: -101, endPoint y: 182, distance: 576.6
click at [0, 182] on html "We are Building your Property. So please grab a coffee and let us do the heavy …" at bounding box center [671, 243] width 1343 height 788
type textarea "Site G"
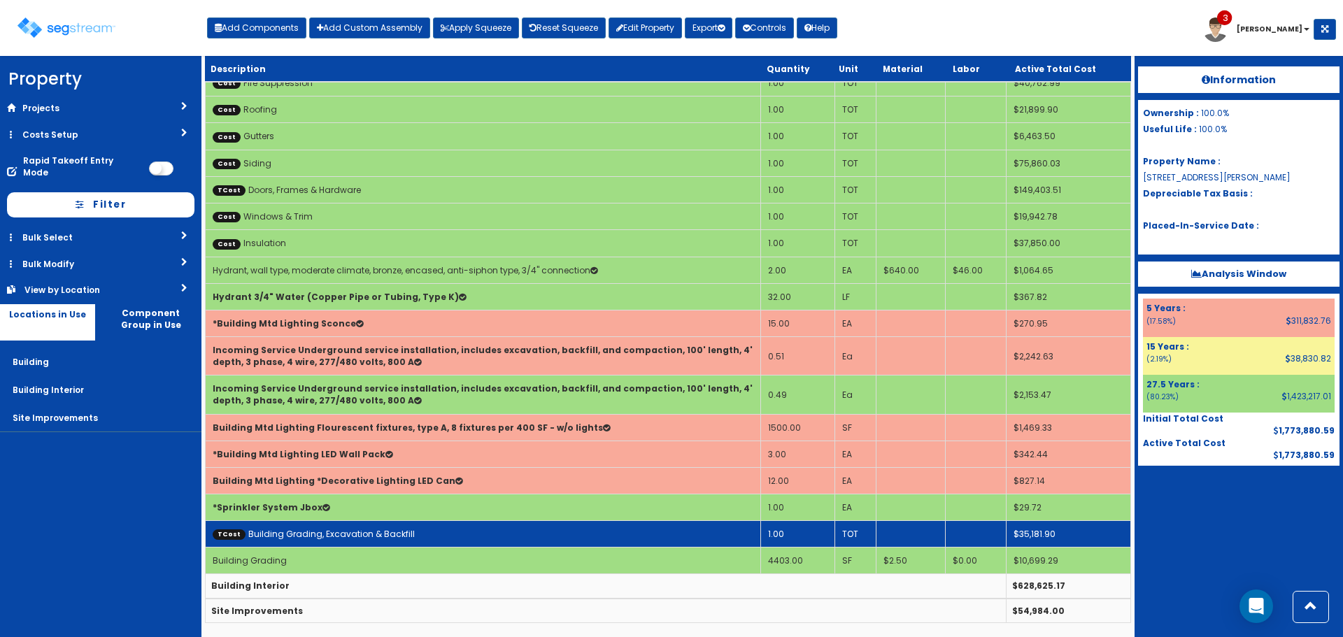
click at [310, 539] on link "TCost Building Grading, Excavation & Backfill" at bounding box center [314, 534] width 202 height 12
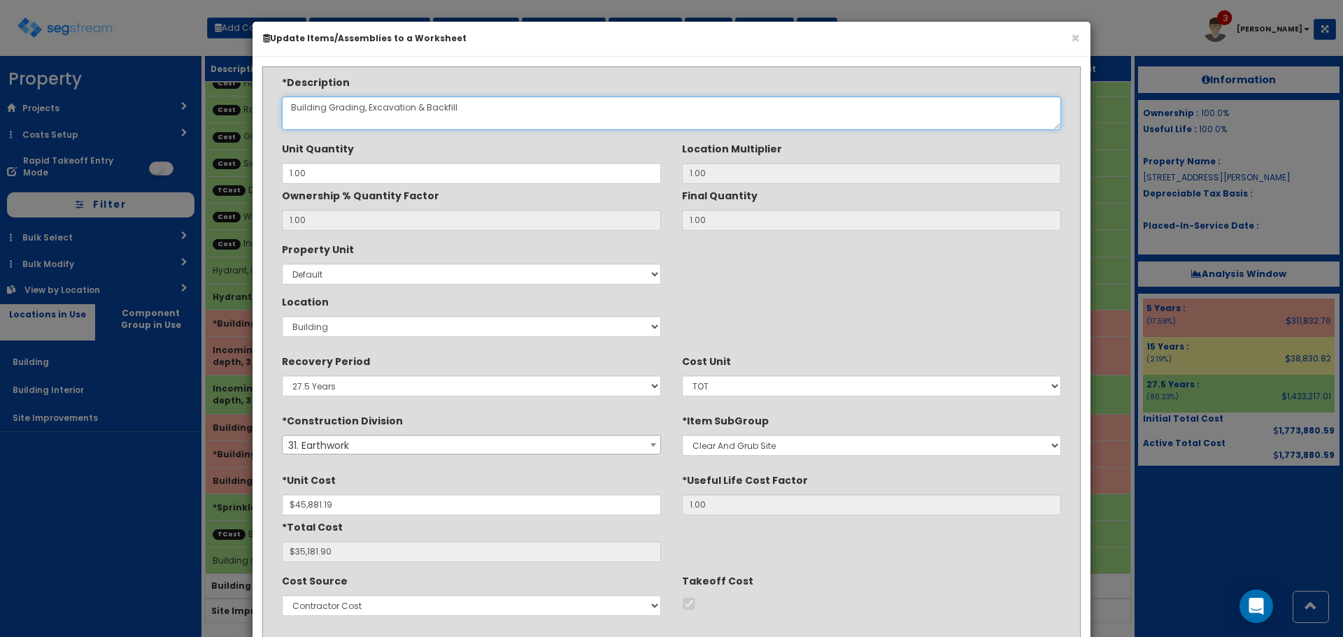
drag, startPoint x: 378, startPoint y: 129, endPoint x: 206, endPoint y: 148, distance: 173.1
click at [206, 148] on div "× Update Items/Assemblies to a Worksheet *Description Building Grading, Excavat…" at bounding box center [671, 318] width 1343 height 637
click at [315, 110] on textarea "Building Grading, Excavation & Backfill" at bounding box center [671, 114] width 779 height 34
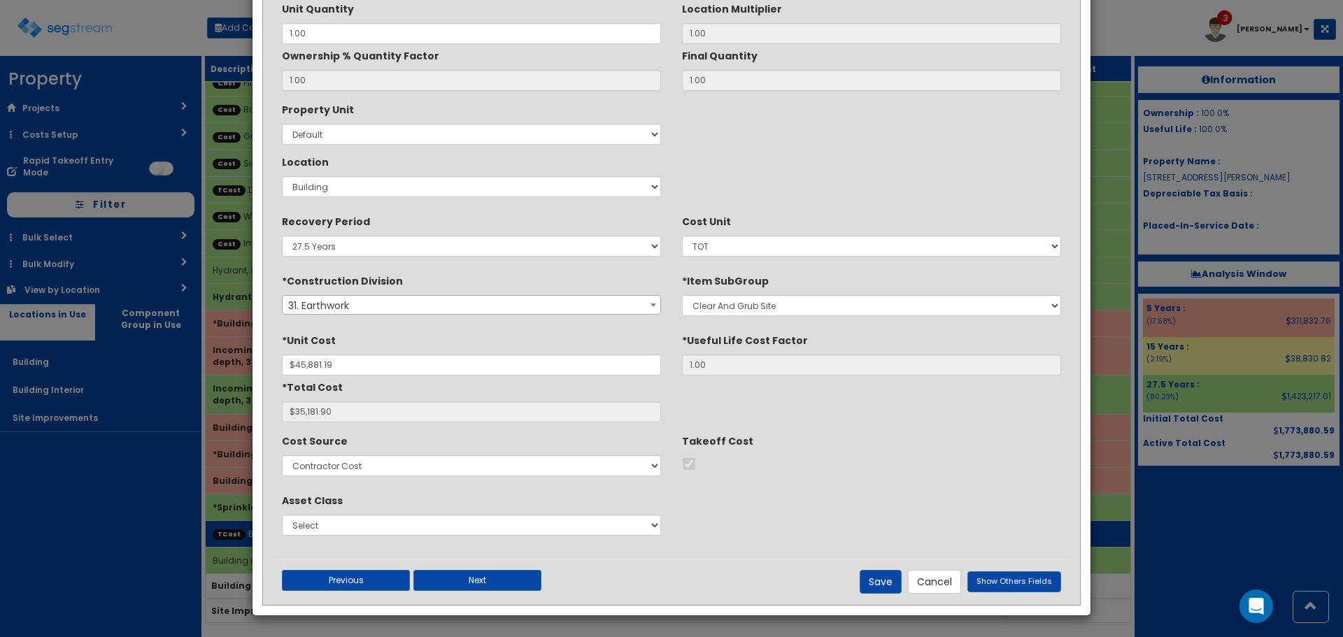
type textarea "Site Grading"
click at [881, 580] on button "Save" at bounding box center [880, 582] width 42 height 24
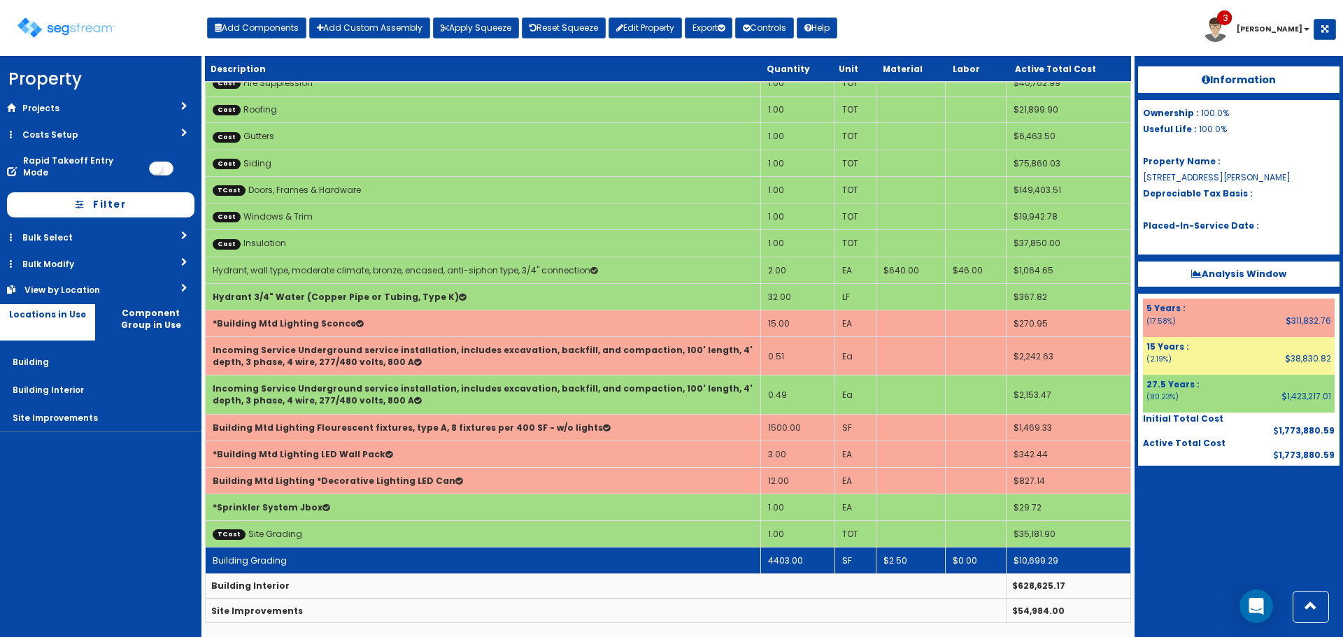
click at [426, 559] on td "Building Grading" at bounding box center [483, 561] width 555 height 27
select select "5268000"
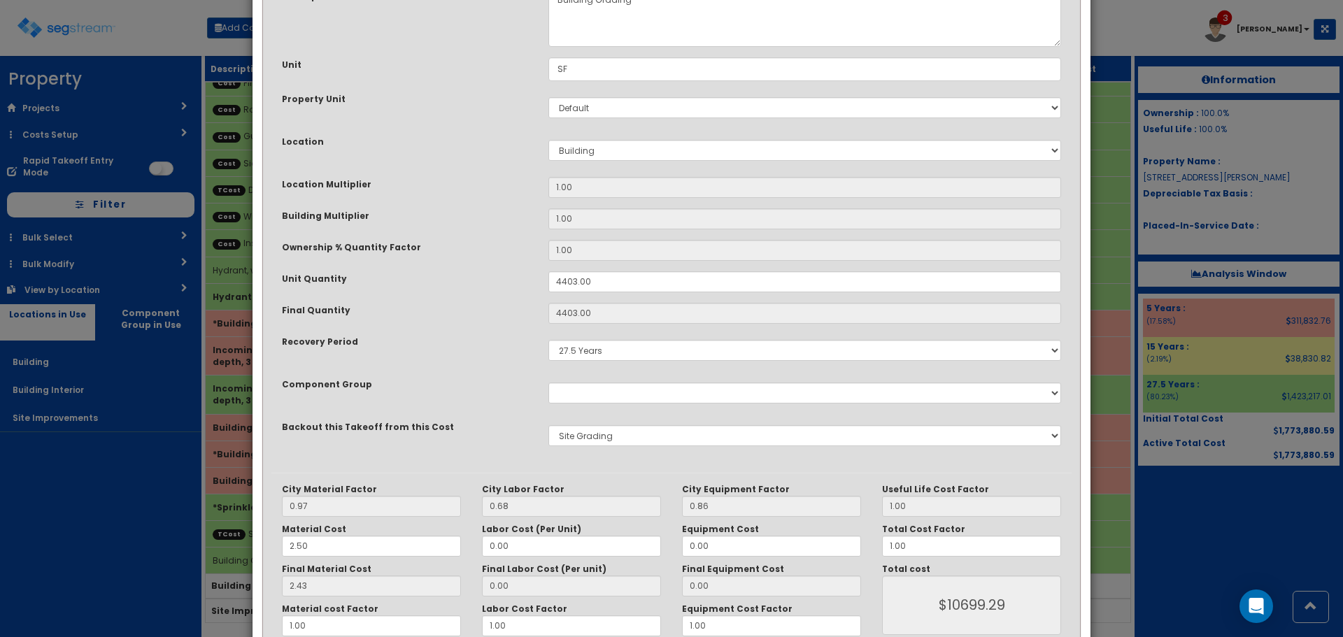
scroll to position [0, 0]
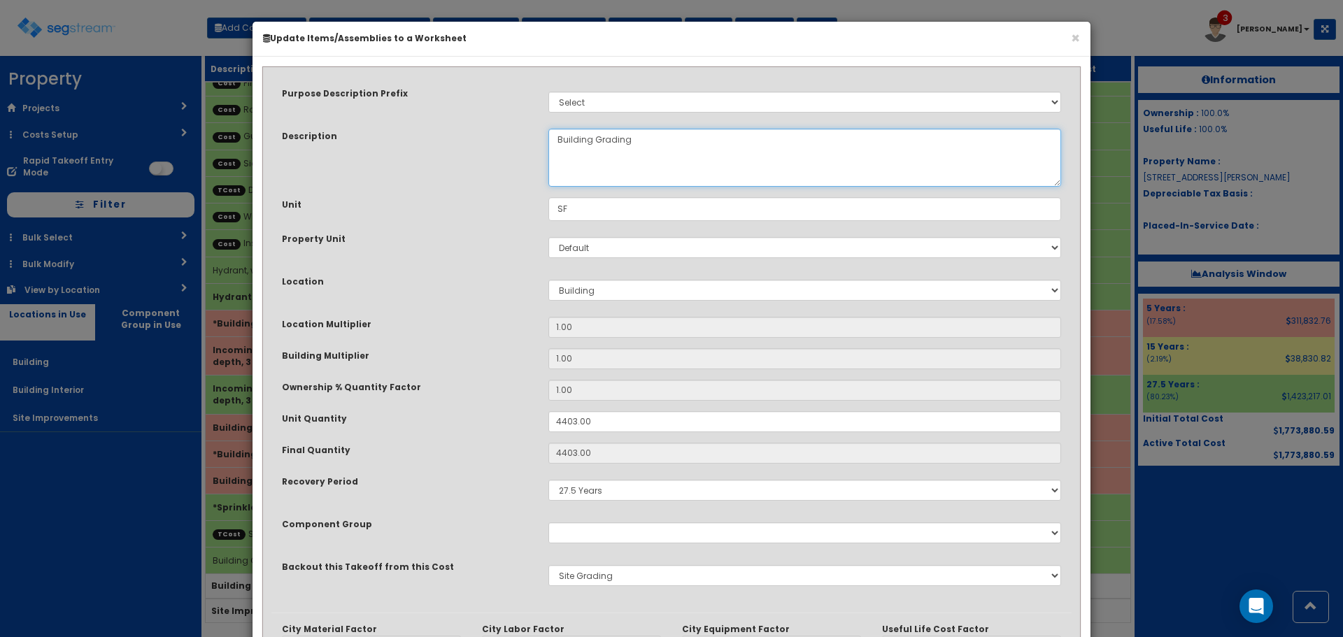
drag, startPoint x: 671, startPoint y: 138, endPoint x: 416, endPoint y: 146, distance: 254.7
click at [416, 146] on div "Description Building Grading" at bounding box center [671, 158] width 800 height 58
paste textarea ", Excavation & Backfill"
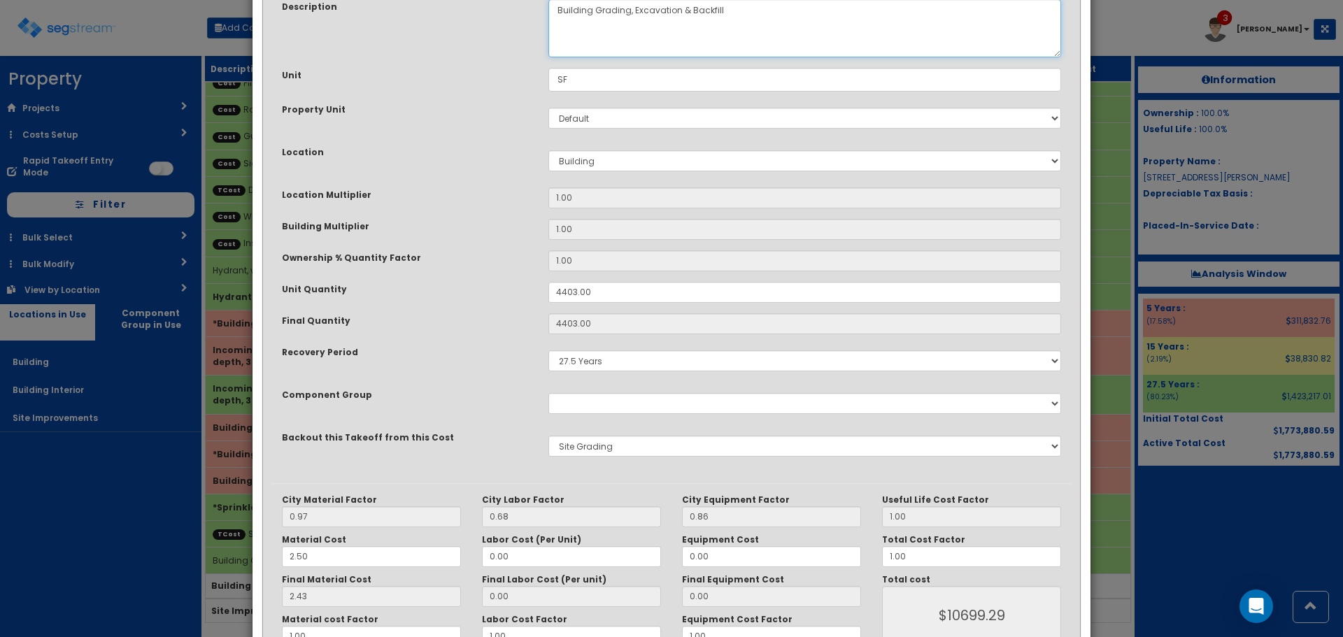
scroll to position [217, 0]
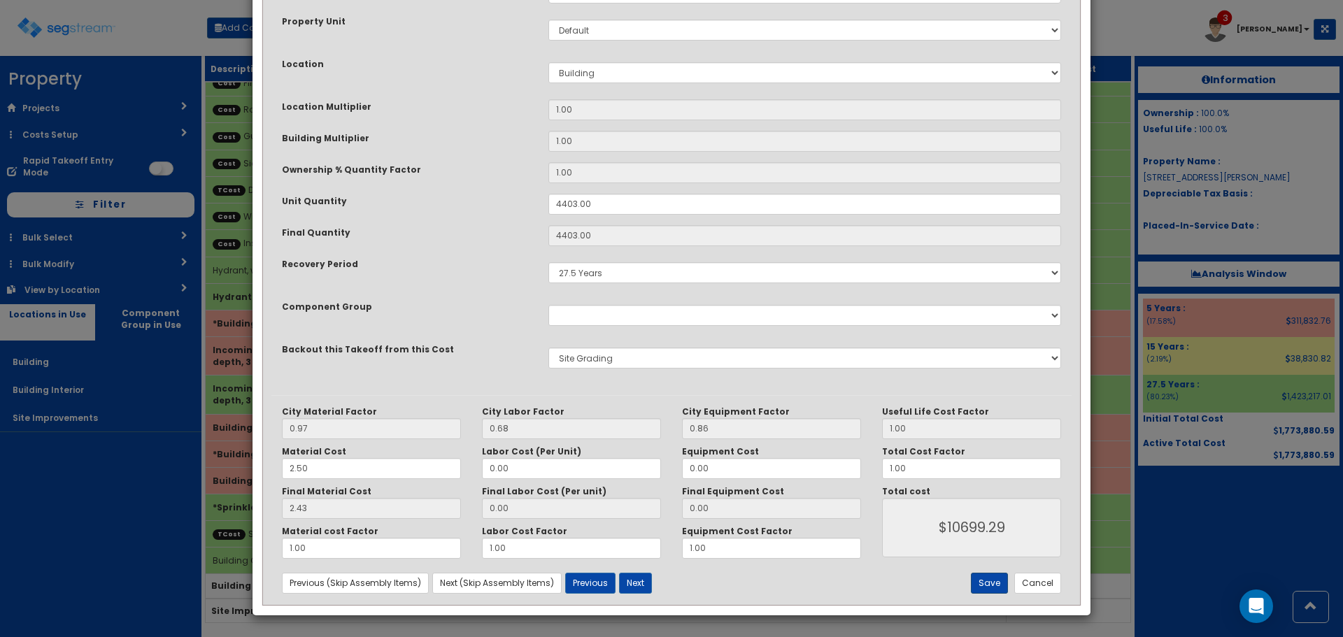
type textarea "Building Grading, Excavation & Backfill"
click at [990, 576] on button "Save" at bounding box center [989, 583] width 37 height 21
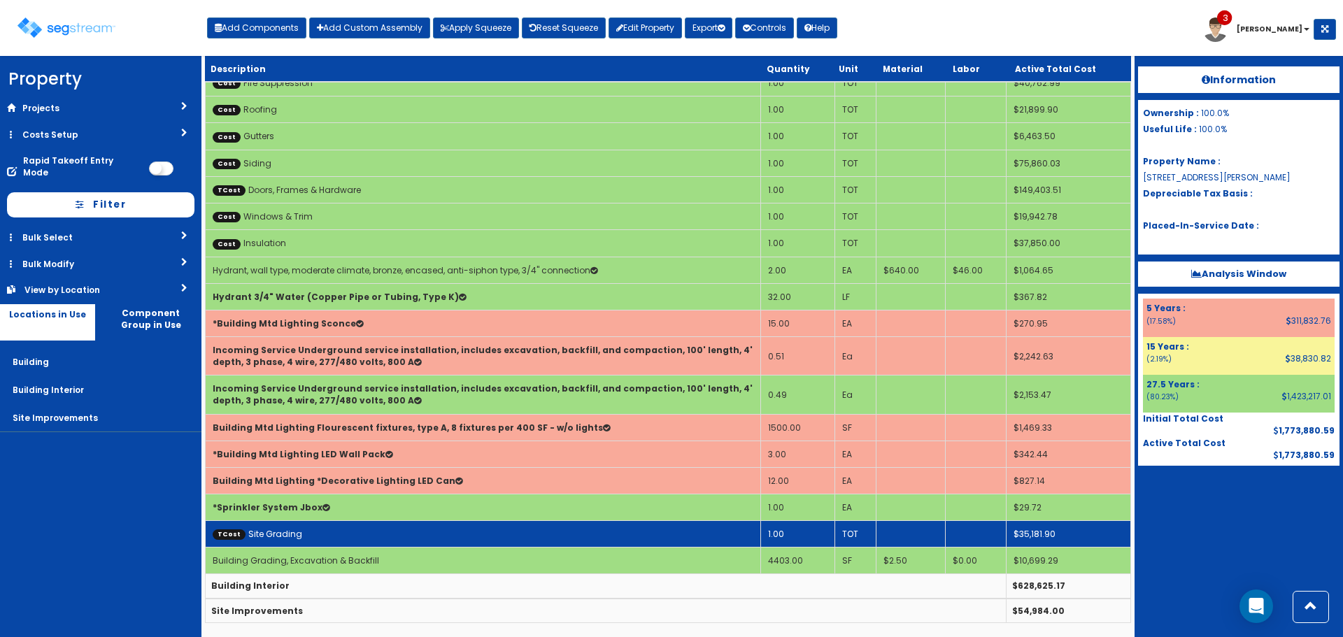
click at [343, 521] on td "TCost Site Grading" at bounding box center [483, 534] width 555 height 27
click at [342, 521] on td "TCost Site Grading" at bounding box center [483, 534] width 555 height 27
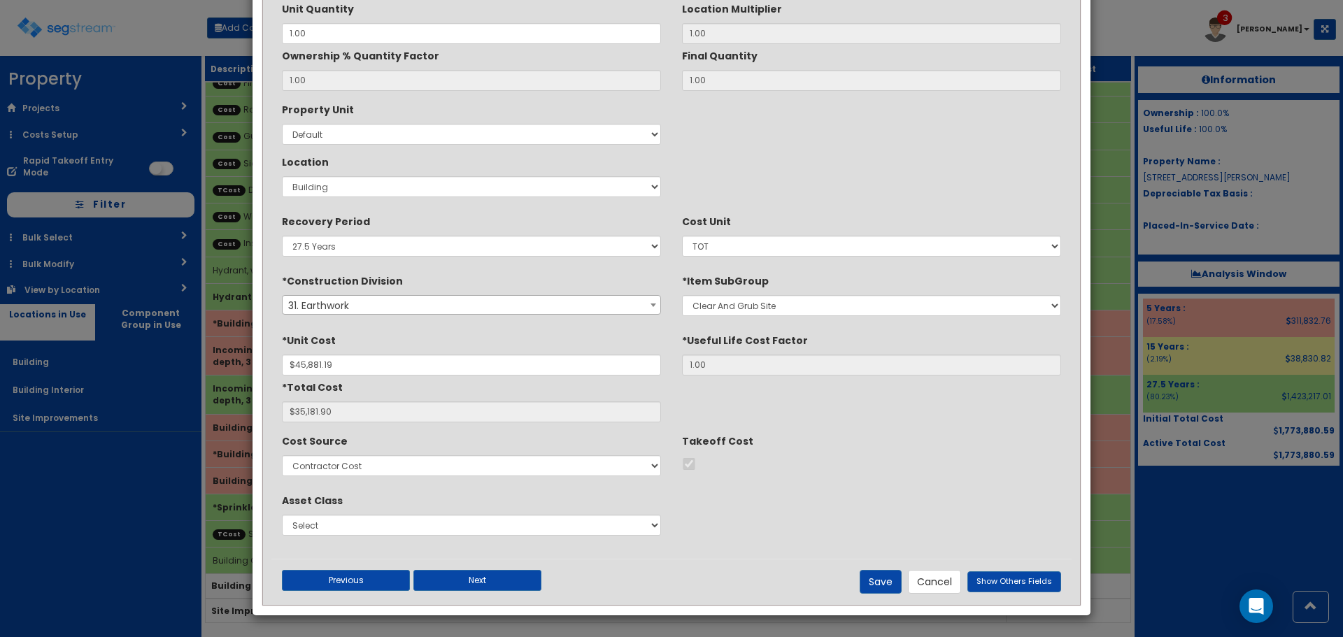
scroll to position [0, 0]
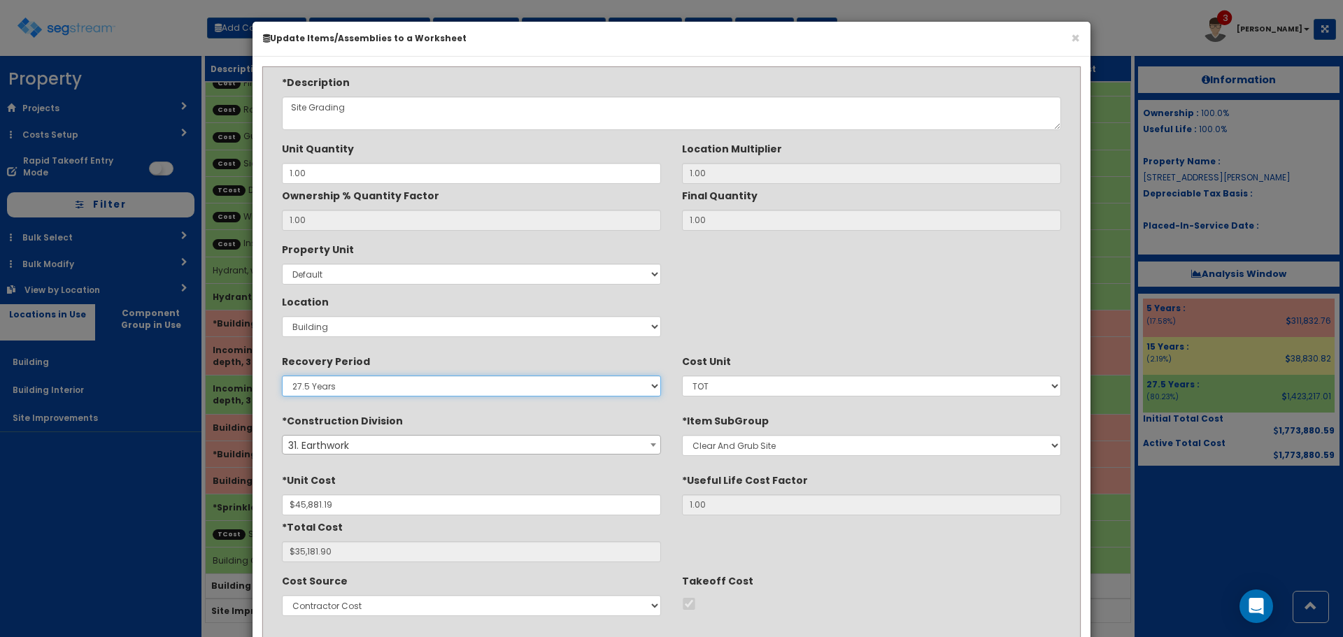
click at [394, 387] on select "5 Years 7 Years 15 Years 27.5 Years" at bounding box center [471, 386] width 379 height 21
select select "15Y"
click at [282, 376] on select "5 Years 7 Years 15 Years 27.5 Years" at bounding box center [471, 386] width 379 height 21
drag, startPoint x: 399, startPoint y: 320, endPoint x: 399, endPoint y: 334, distance: 13.3
click at [399, 320] on select "Select Building Building Interior Site Improvements Add New Location" at bounding box center [471, 326] width 379 height 21
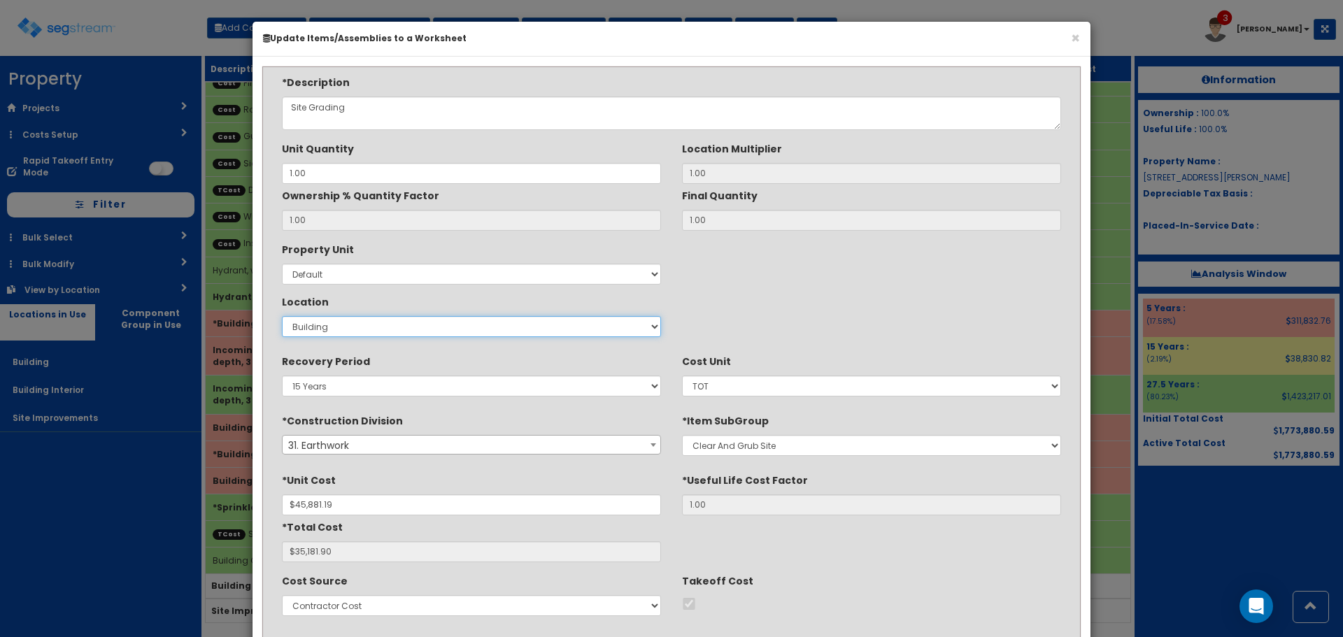
select select "27"
click at [282, 316] on select "Select Building Building Interior Site Improvements Add New Location" at bounding box center [471, 326] width 379 height 21
type input "1"
click at [855, 259] on div "Property Unit Select Default Location Select Building Building Interior Site Im…" at bounding box center [671, 290] width 800 height 105
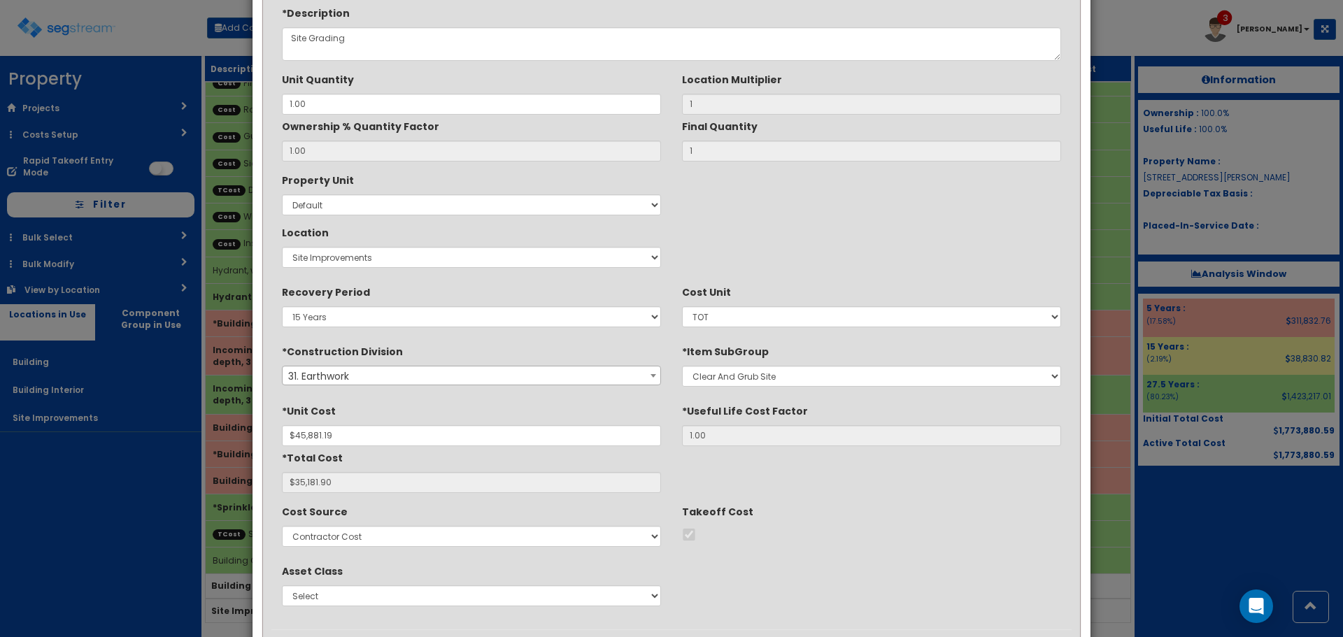
scroll to position [140, 0]
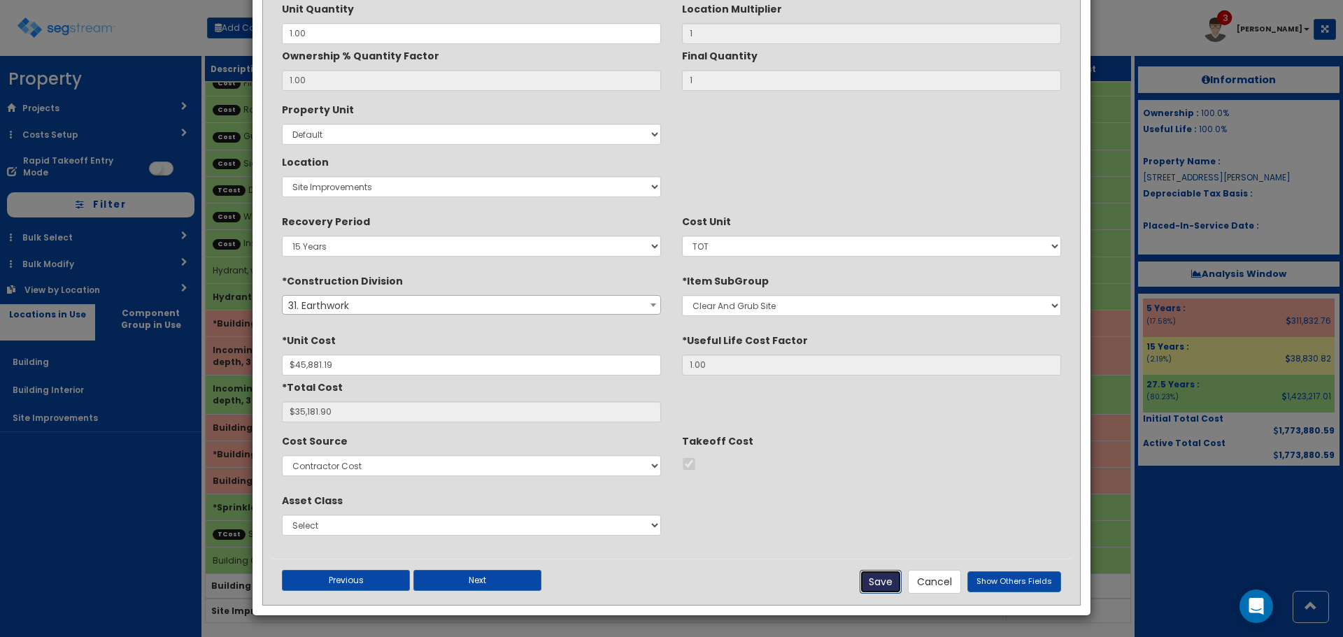
click at [896, 582] on button "Save" at bounding box center [880, 582] width 42 height 24
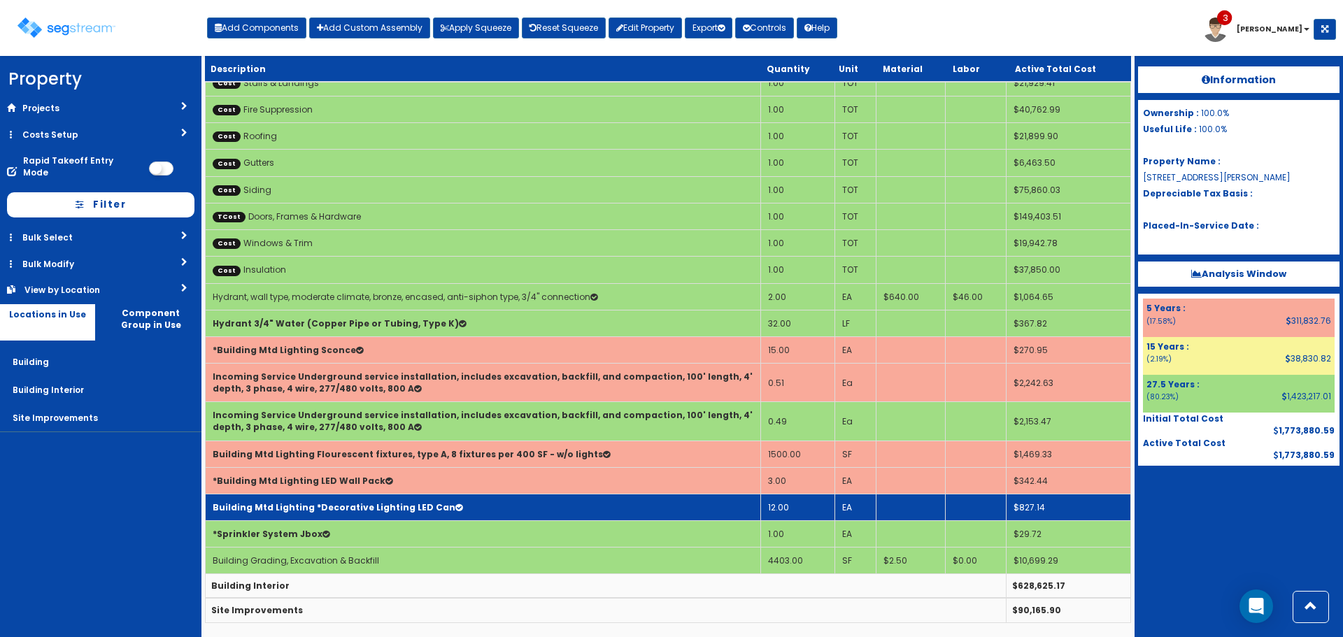
scroll to position [124, 0]
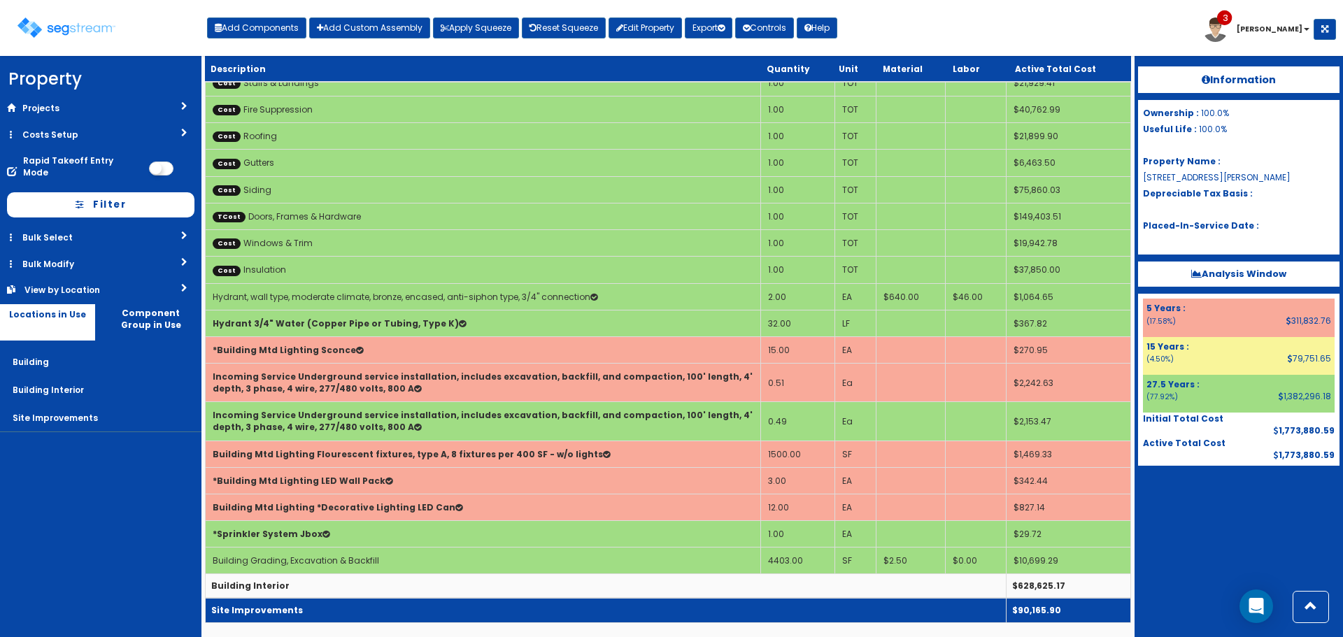
click at [387, 617] on td "Site Improvements" at bounding box center [606, 610] width 801 height 24
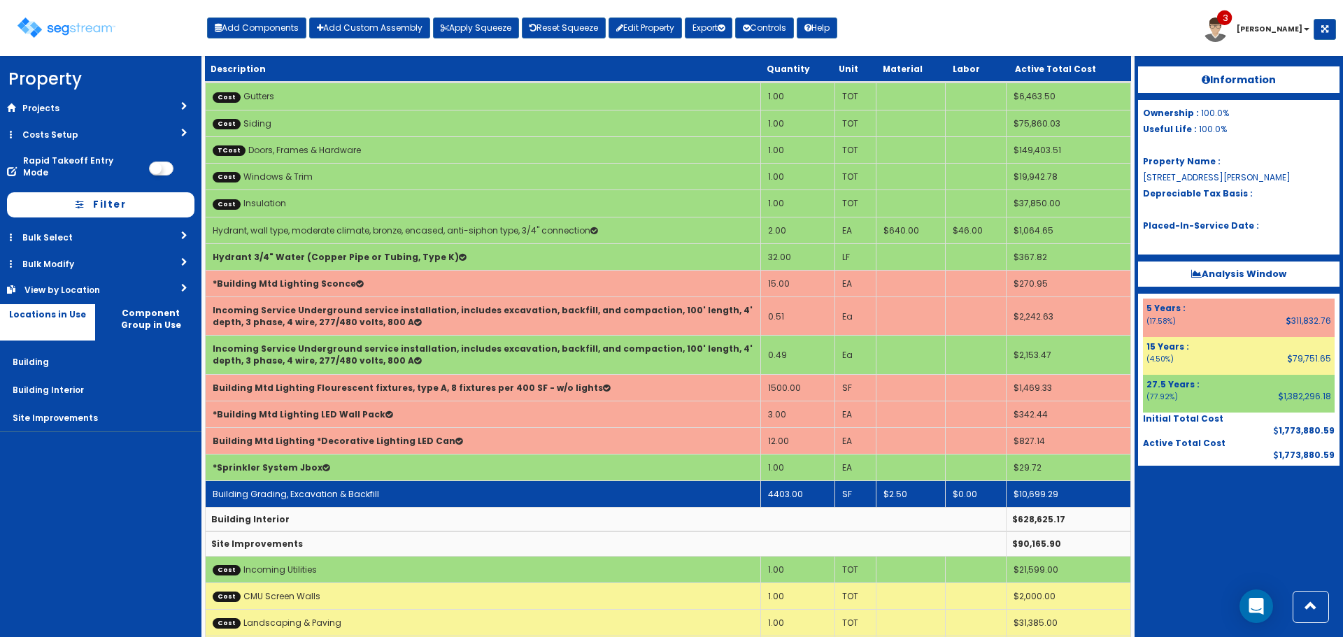
scroll to position [231, 0]
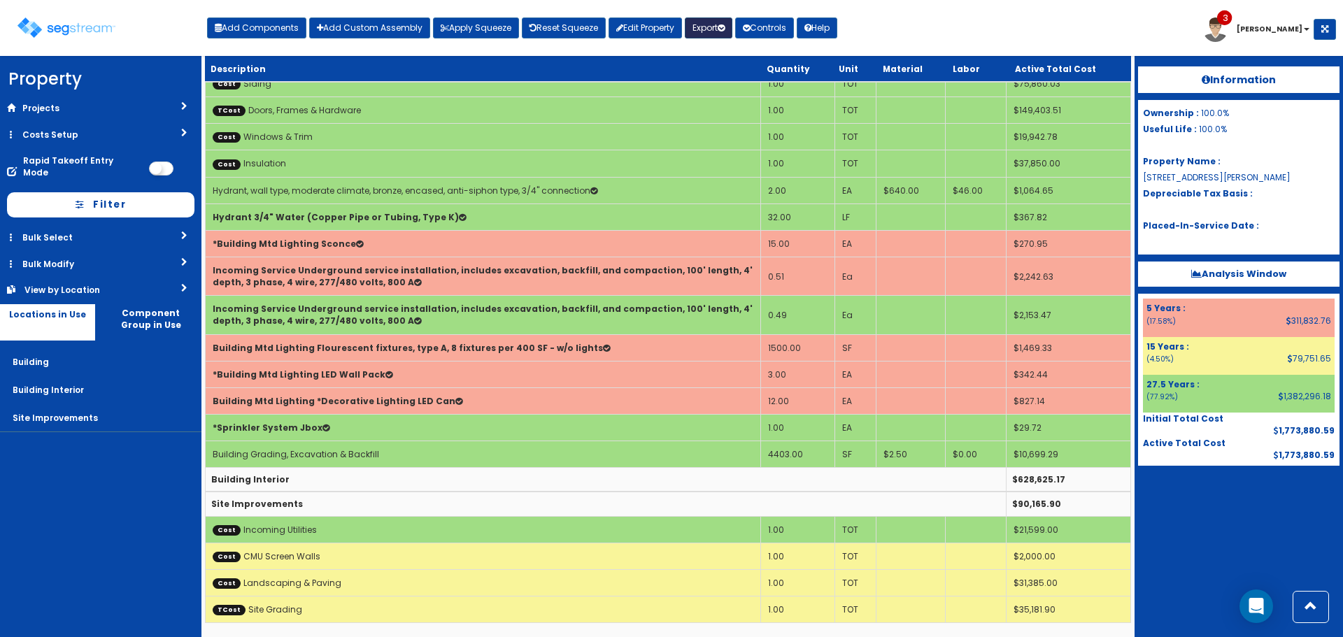
click at [720, 26] on button "Export" at bounding box center [709, 27] width 48 height 21
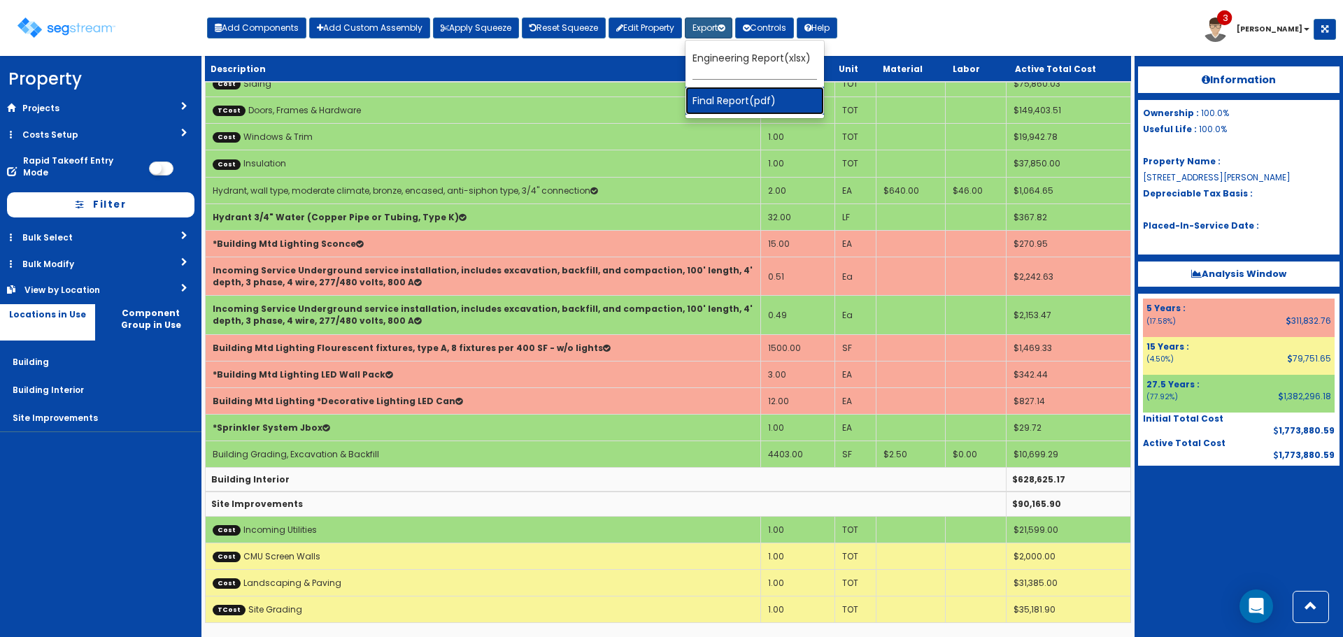
click at [760, 94] on link "Final Report(pdf)" at bounding box center [754, 101] width 138 height 28
